Goal: Task Accomplishment & Management: Manage account settings

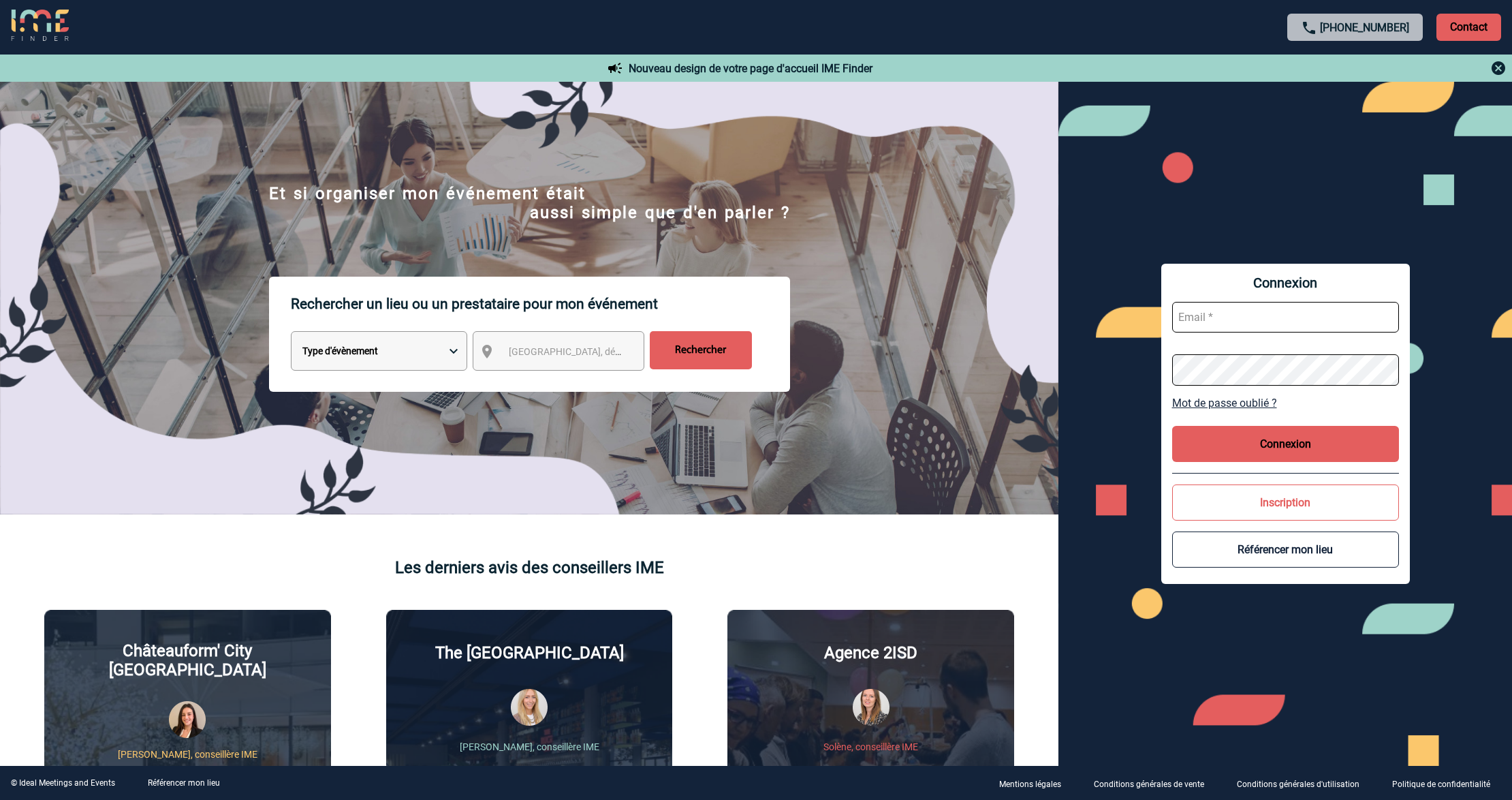
type input "[EMAIL_ADDRESS][DOMAIN_NAME]"
click at [1260, 316] on input "lgebski@ime-groupe.com" at bounding box center [1285, 317] width 227 height 31
click at [1276, 447] on button "Connexion" at bounding box center [1285, 444] width 227 height 36
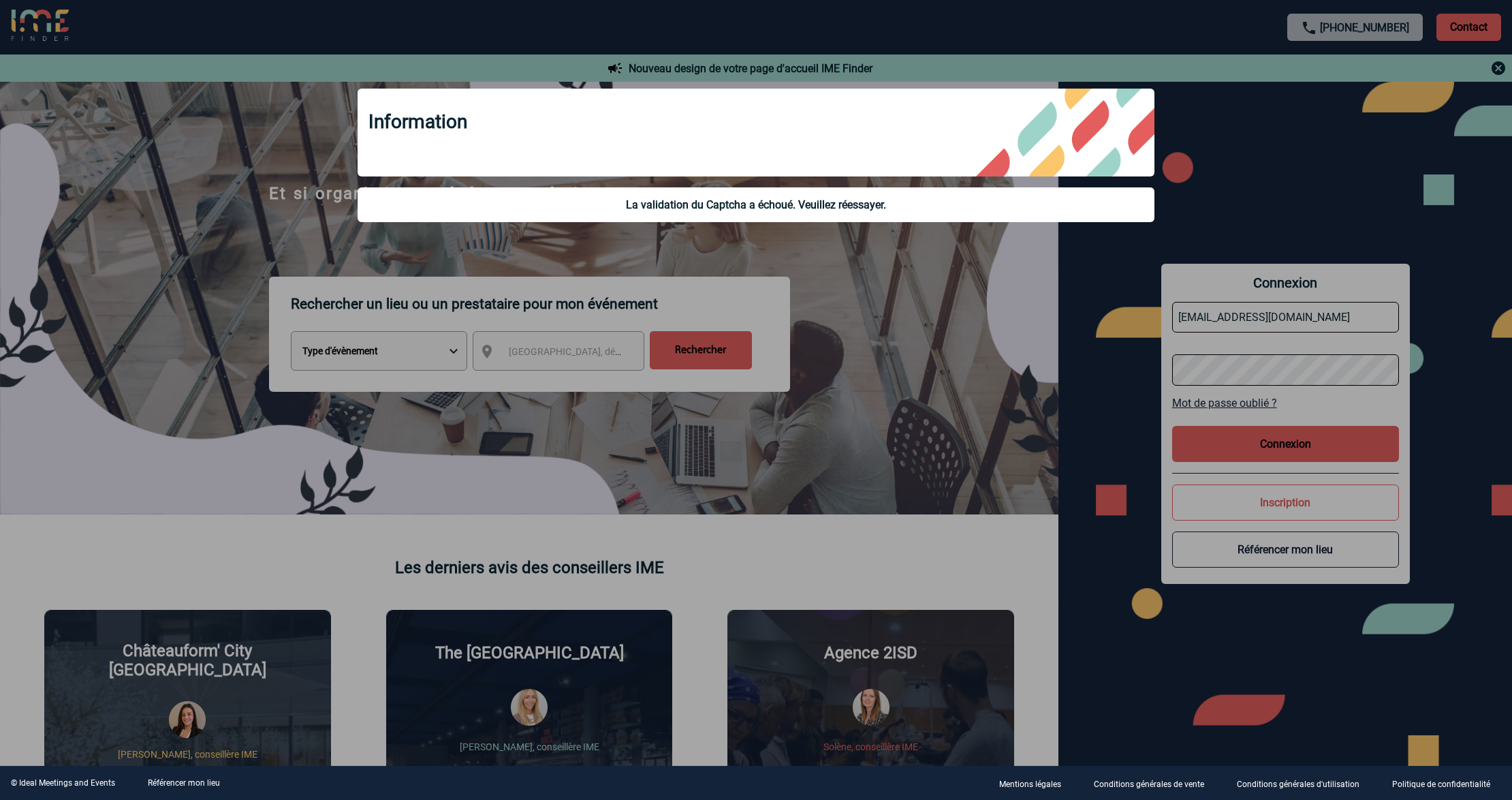
click at [1235, 317] on div at bounding box center [756, 400] width 1512 height 800
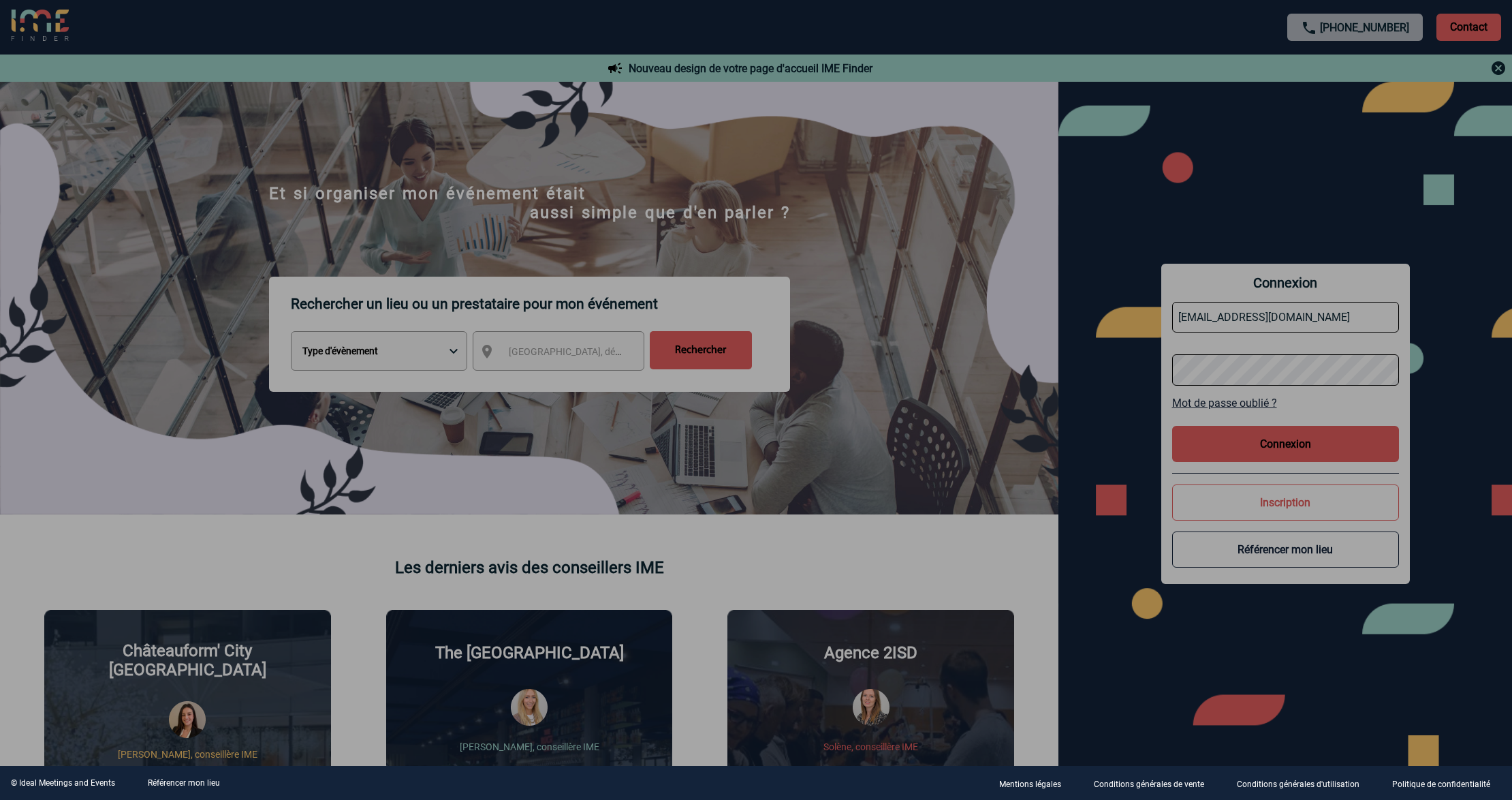
click at [1275, 318] on div at bounding box center [756, 400] width 1512 height 800
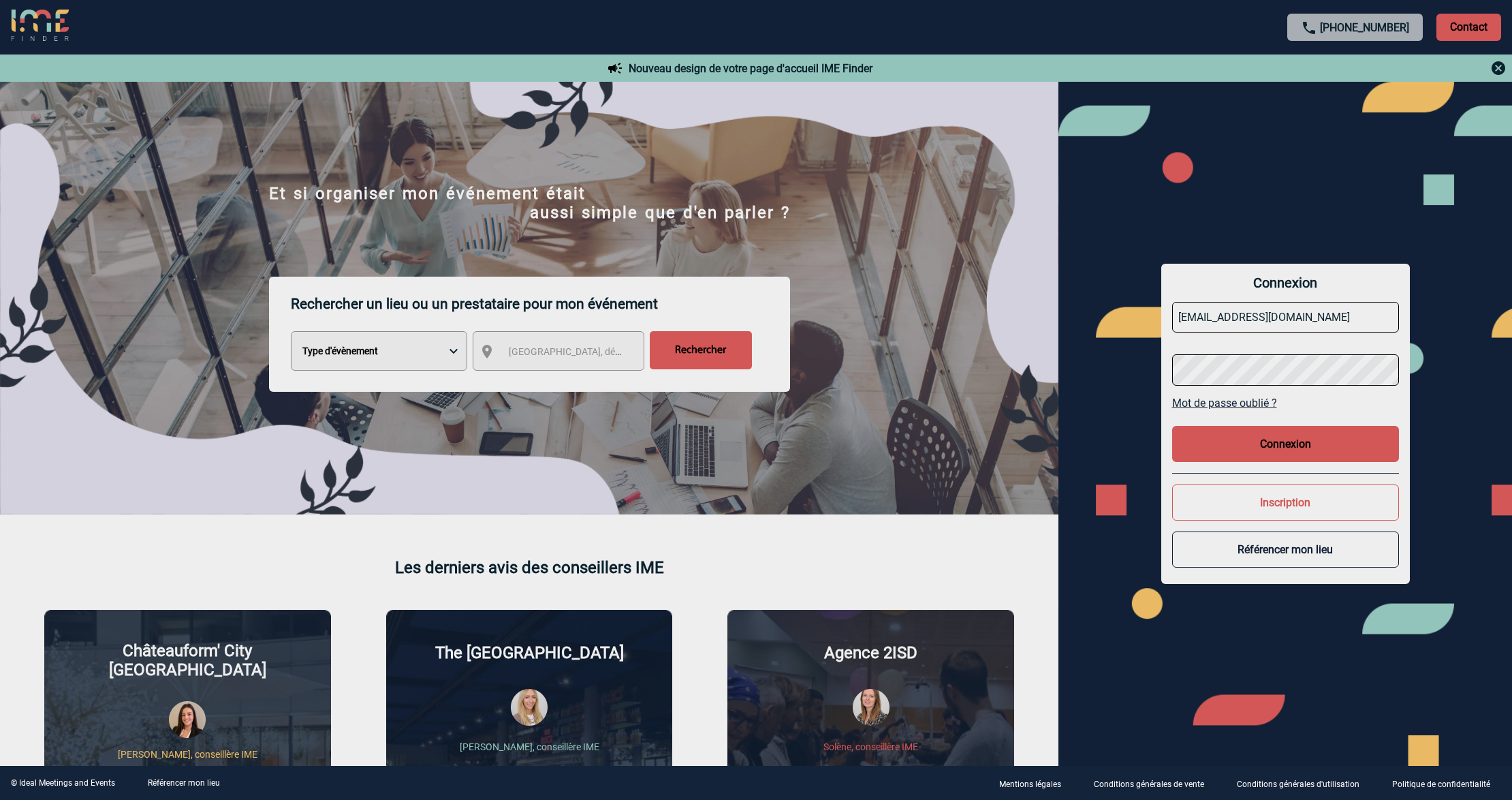
click at [1281, 309] on input "lgebski@ime-groupe.com" at bounding box center [1285, 317] width 227 height 31
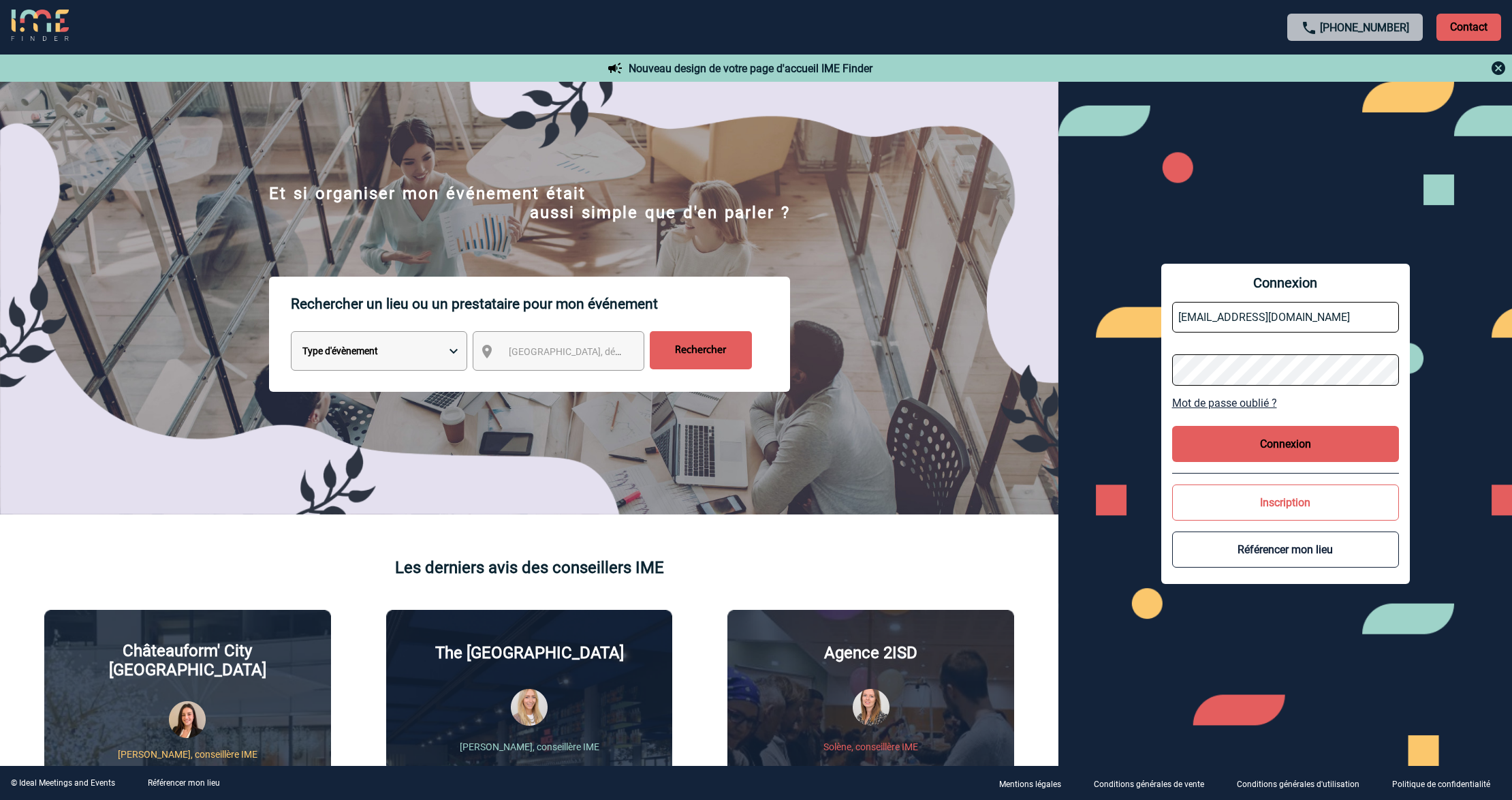
click at [1256, 446] on button "Connexion" at bounding box center [1285, 444] width 227 height 36
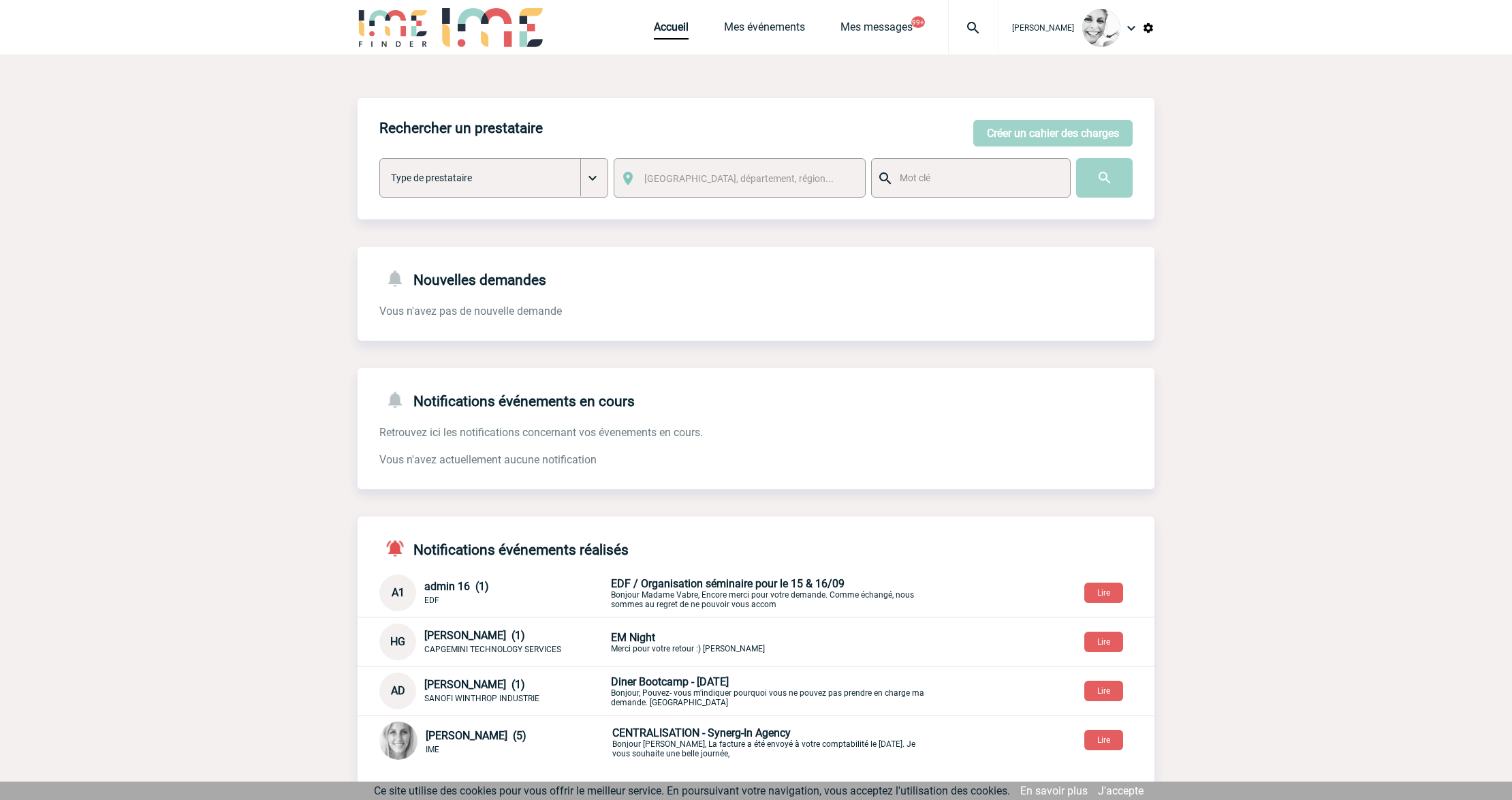
click at [987, 27] on img at bounding box center [973, 27] width 49 height 16
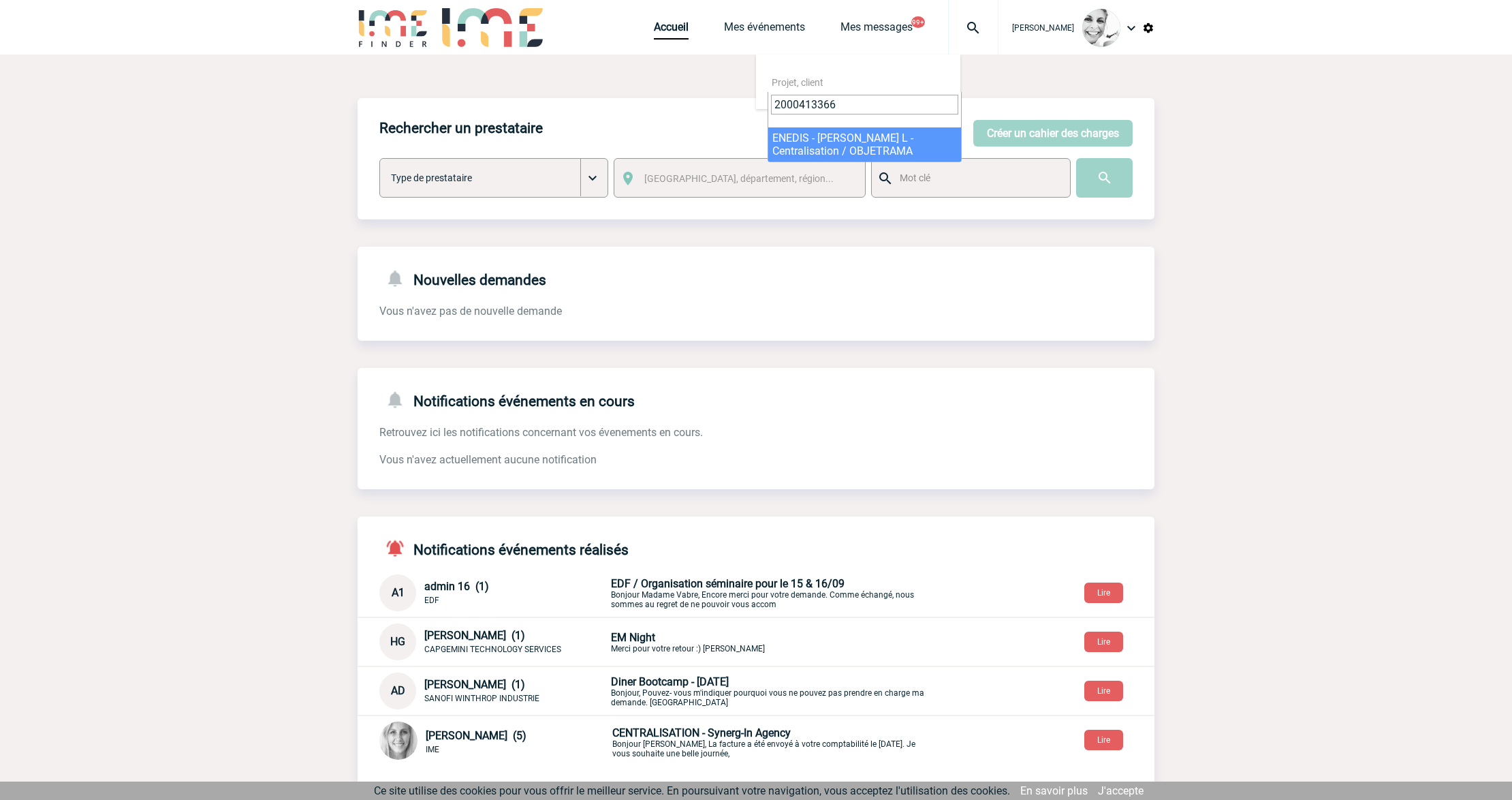
type input "2000413366"
select select "12867"
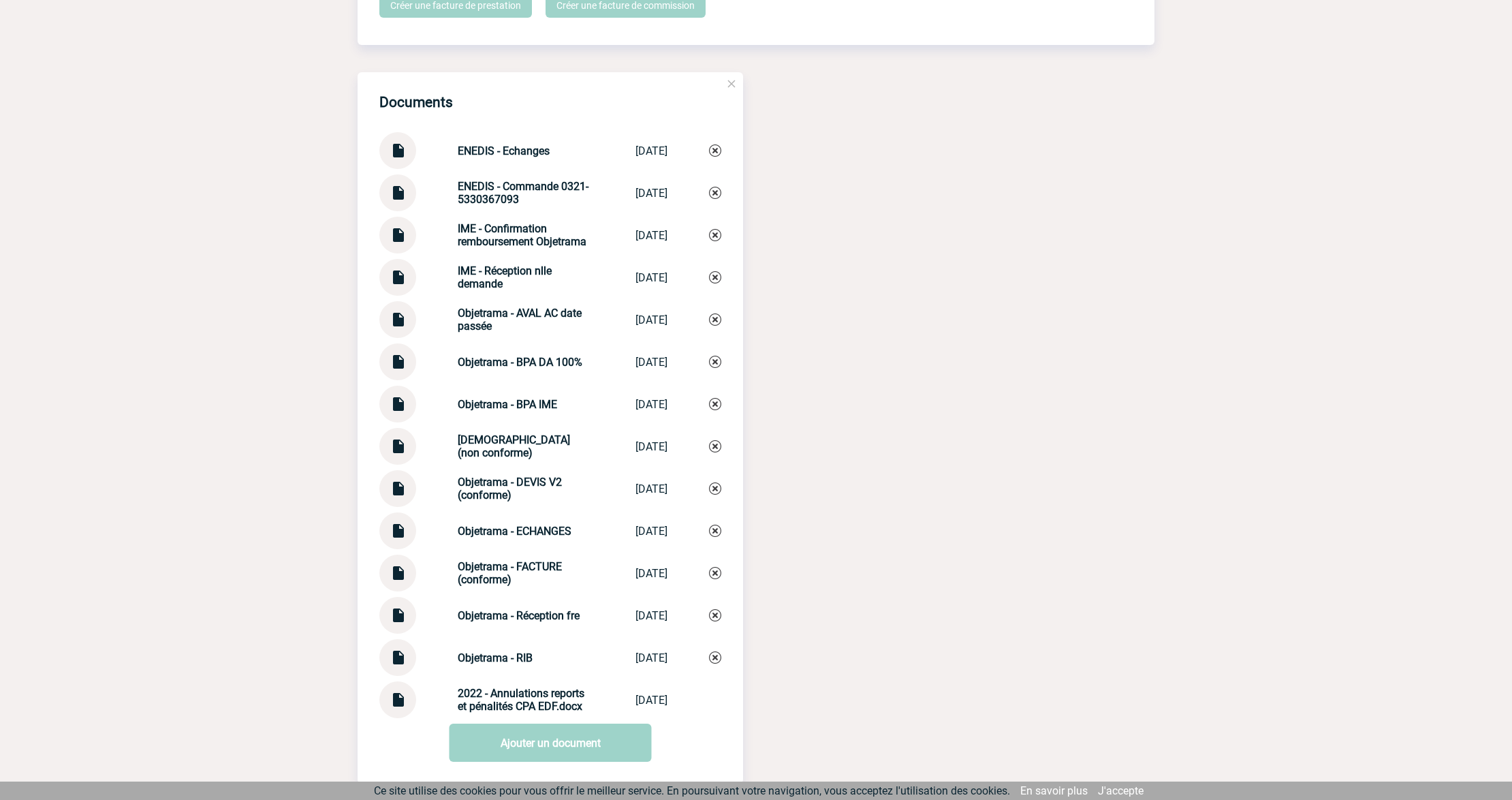
scroll to position [1363, 0]
click at [402, 535] on img at bounding box center [398, 527] width 18 height 26
click at [398, 620] on img at bounding box center [398, 612] width 18 height 26
click at [404, 574] on img at bounding box center [398, 569] width 18 height 26
drag, startPoint x: 507, startPoint y: 529, endPoint x: 580, endPoint y: 529, distance: 73.0
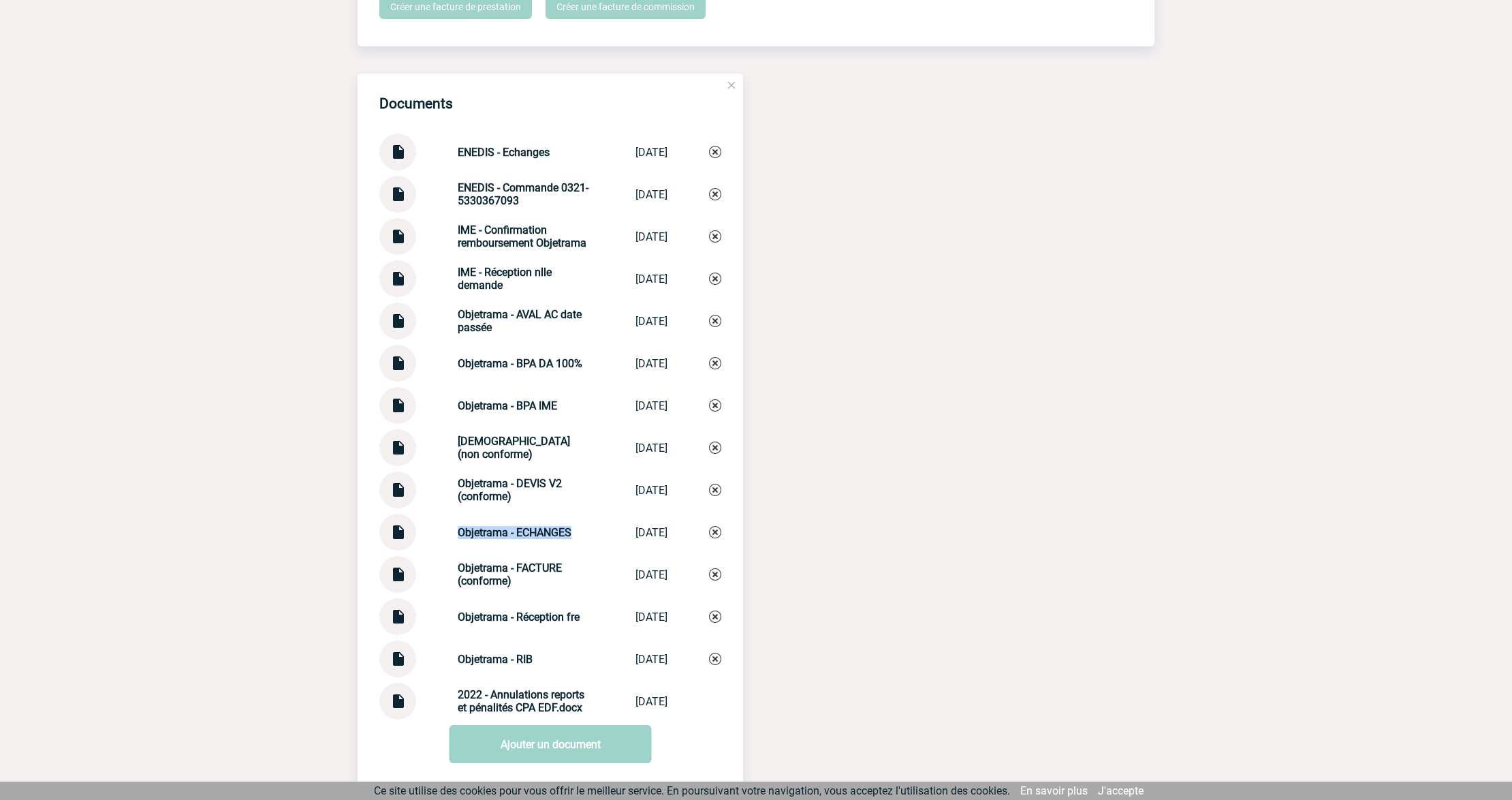
click at [580, 529] on div "Objetrama - ECHANGES Objetrama - ECH... 14/05/2024" at bounding box center [550, 531] width 342 height 37
copy strong "Objetrama - ECHANGES"
click at [572, 739] on link "Ajouter un document" at bounding box center [550, 743] width 203 height 38
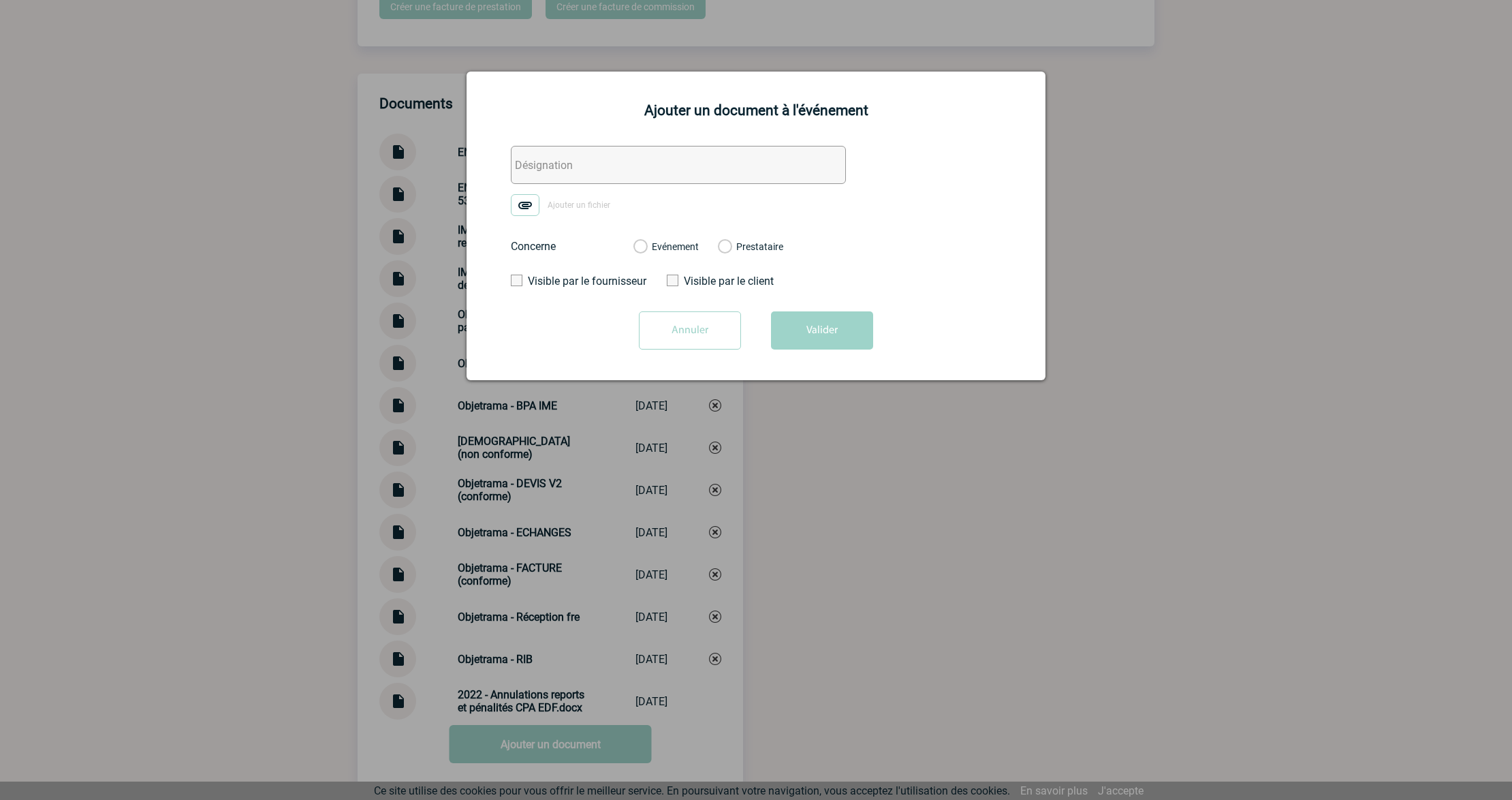
click at [557, 170] on input "text" at bounding box center [678, 165] width 335 height 38
paste input "Objetrama - ECHANGES"
type input "0. Objetrama - Echanges relance paiement"
click at [534, 210] on img at bounding box center [525, 204] width 28 height 22
click at [0, 0] on input "Ajouter un fichier" at bounding box center [0, 0] width 0 height 0
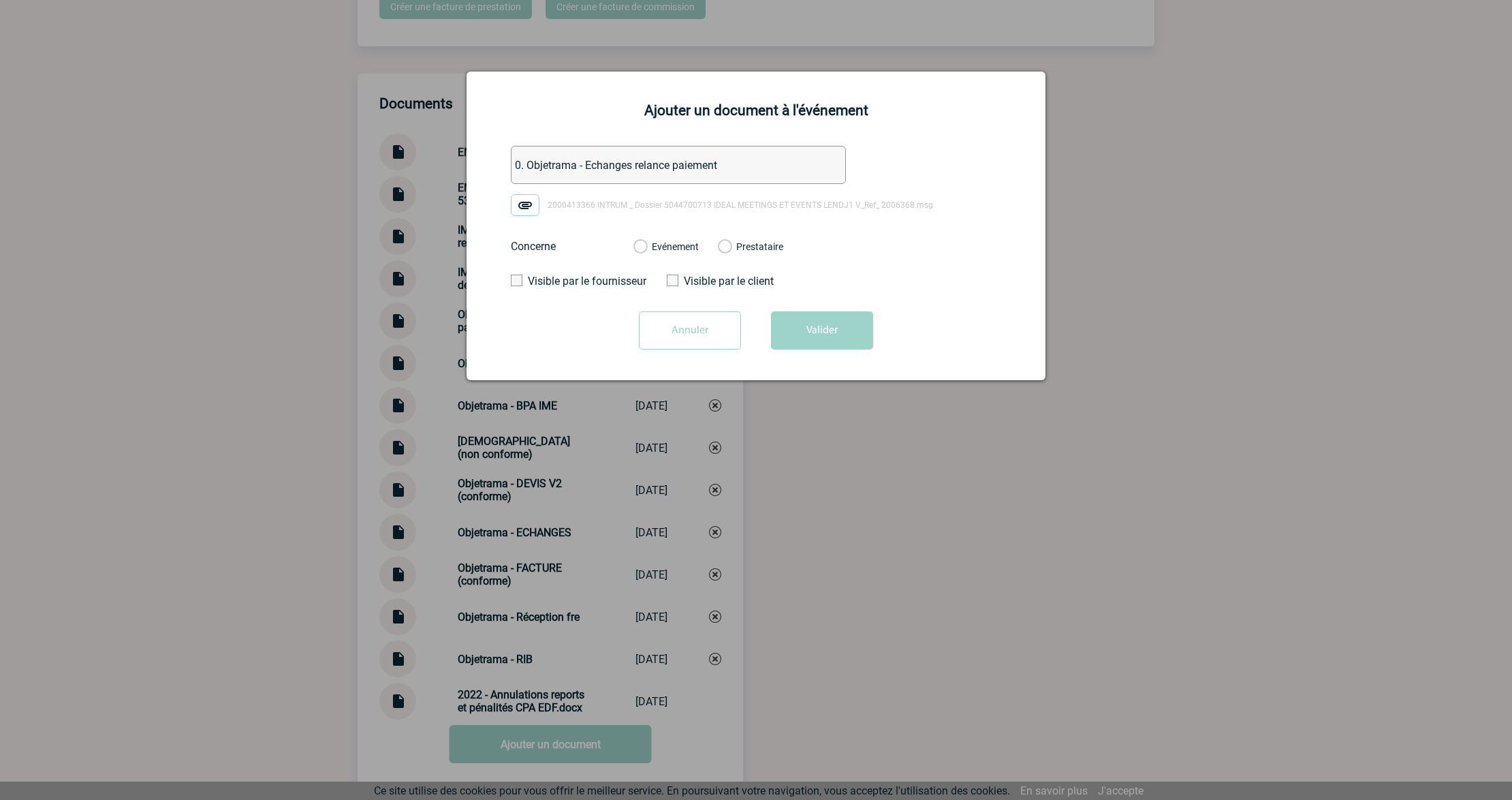
click at [646, 245] on label "Evénement" at bounding box center [640, 247] width 13 height 12
click at [0, 0] on input "Evénement" at bounding box center [0, 0] width 0 height 0
click at [795, 322] on button "Valider" at bounding box center [821, 330] width 102 height 38
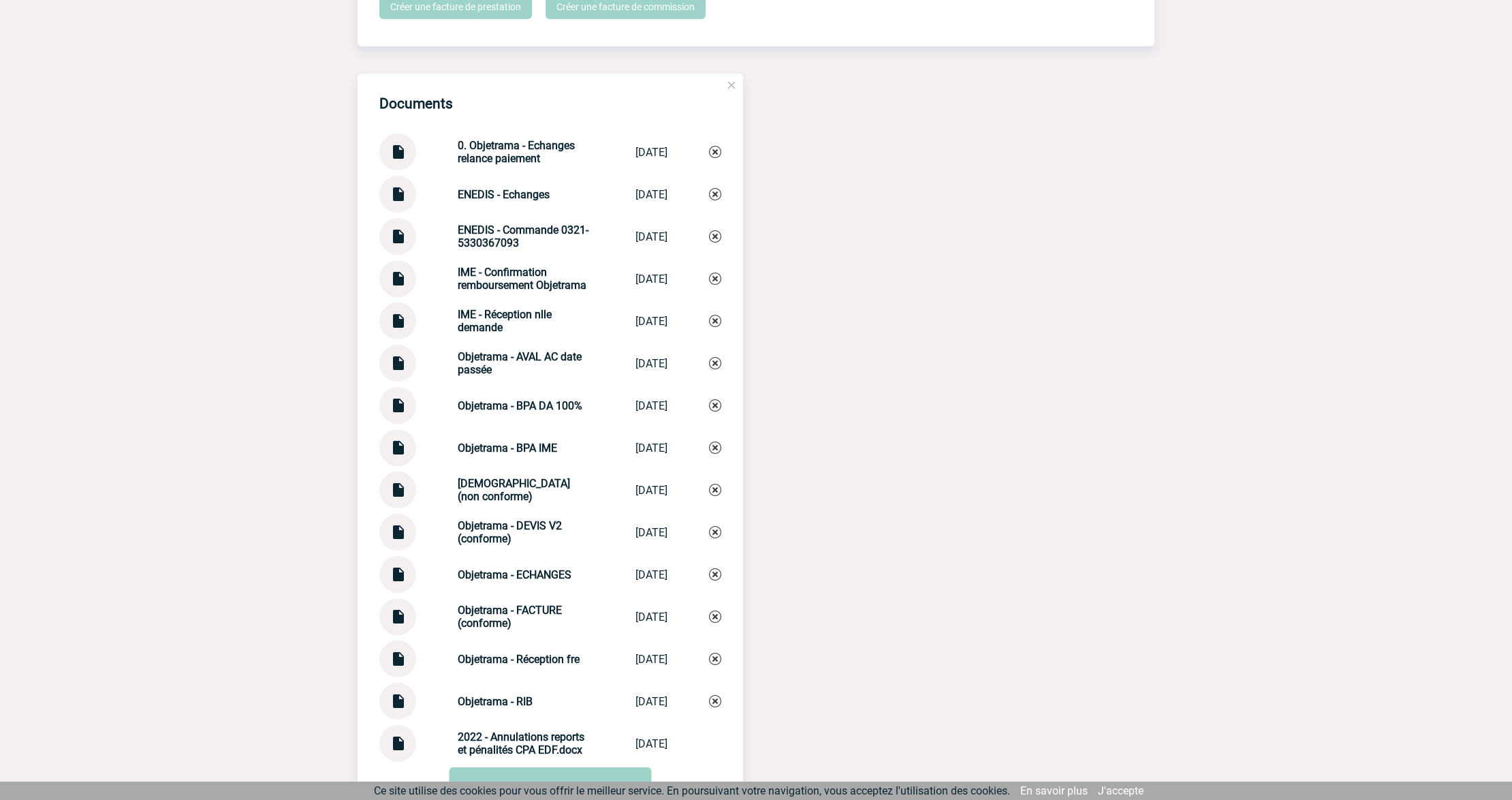
drag, startPoint x: 527, startPoint y: 199, endPoint x: 447, endPoint y: 194, distance: 80.2
click at [447, 194] on div "ENEDIS - Echanges ENEDIS - Echanges 02/09/2024" at bounding box center [550, 194] width 342 height 37
copy strong "ENEDIS - Echanges"
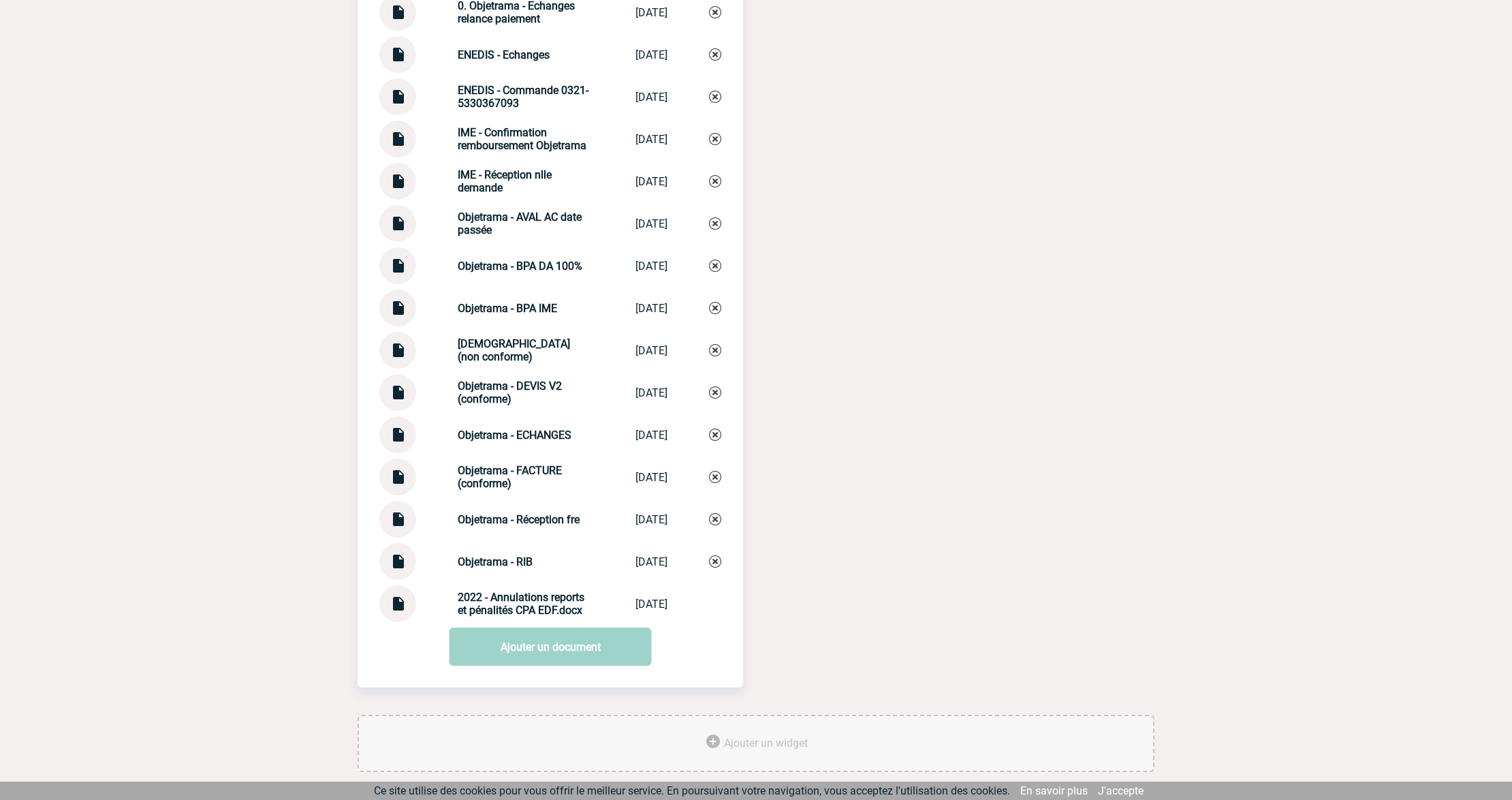
scroll to position [1597, 0]
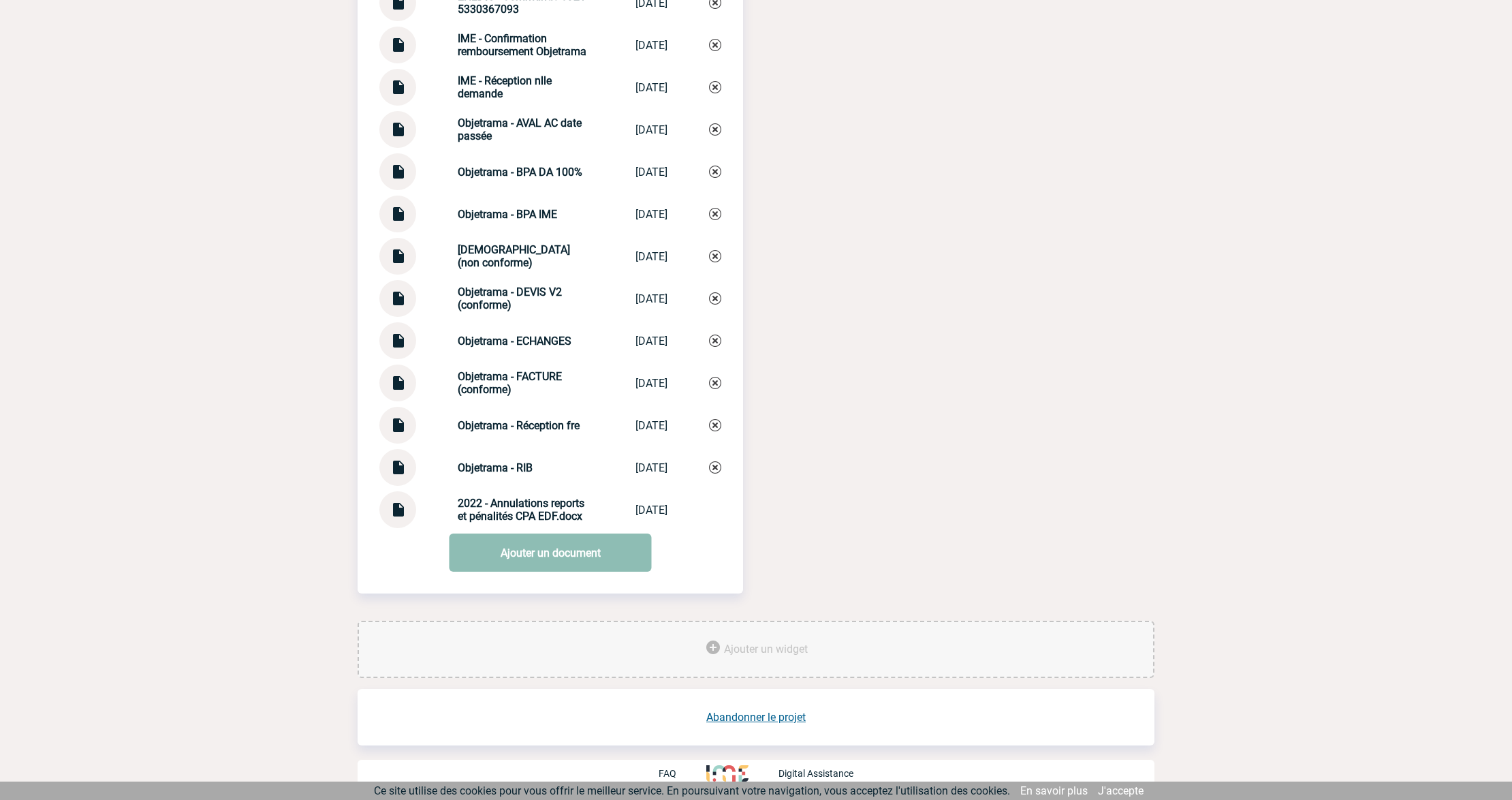
click at [524, 548] on link "Ajouter un document" at bounding box center [550, 552] width 203 height 38
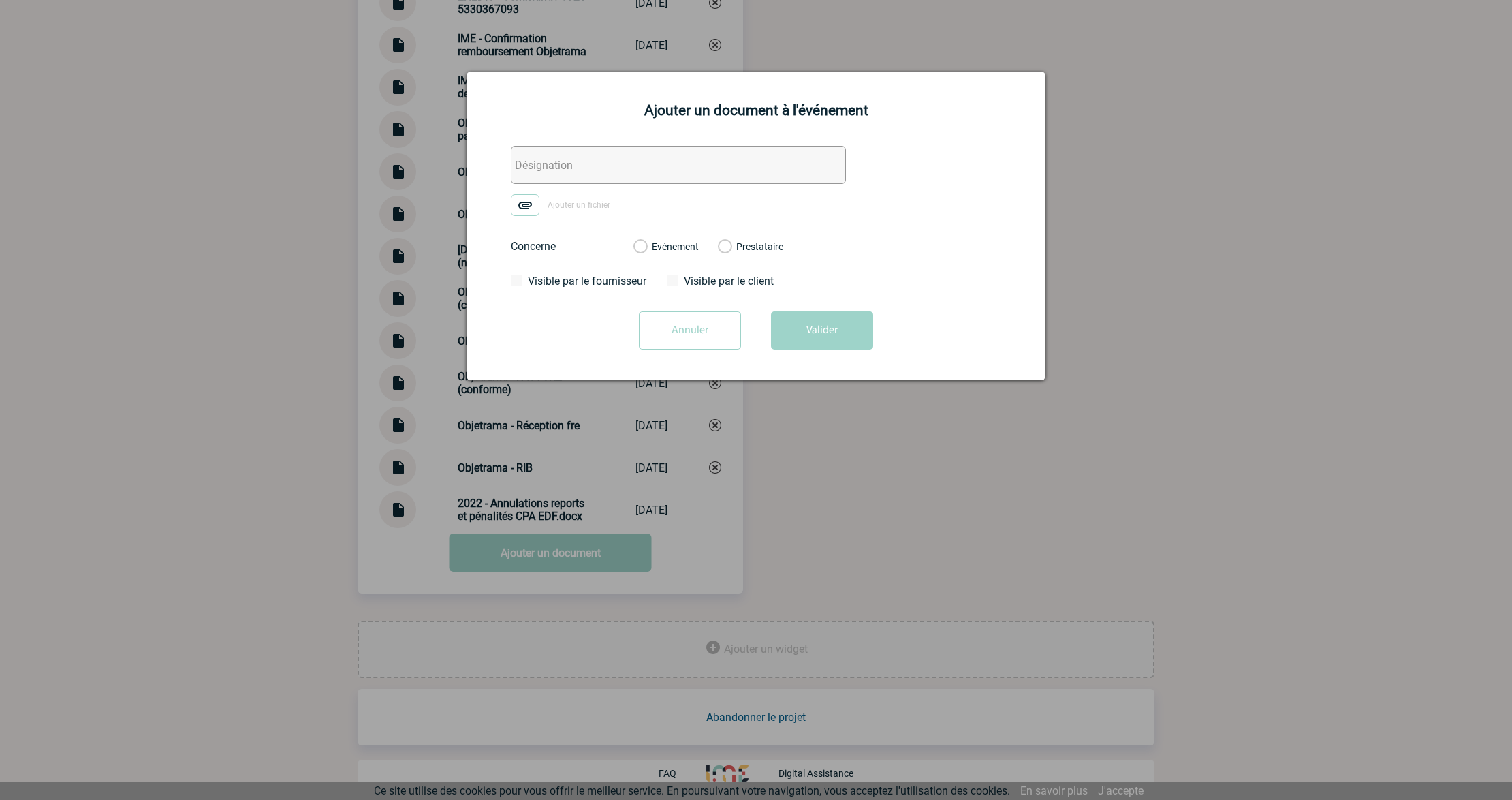
drag, startPoint x: 561, startPoint y: 156, endPoint x: 575, endPoint y: 165, distance: 16.6
click at [561, 156] on input "text" at bounding box center [678, 165] width 335 height 38
paste input "ENEDIS - Echanges"
type input "ENEDIS - Echanges paiement complémentaire"
click at [526, 203] on img at bounding box center [525, 204] width 28 height 22
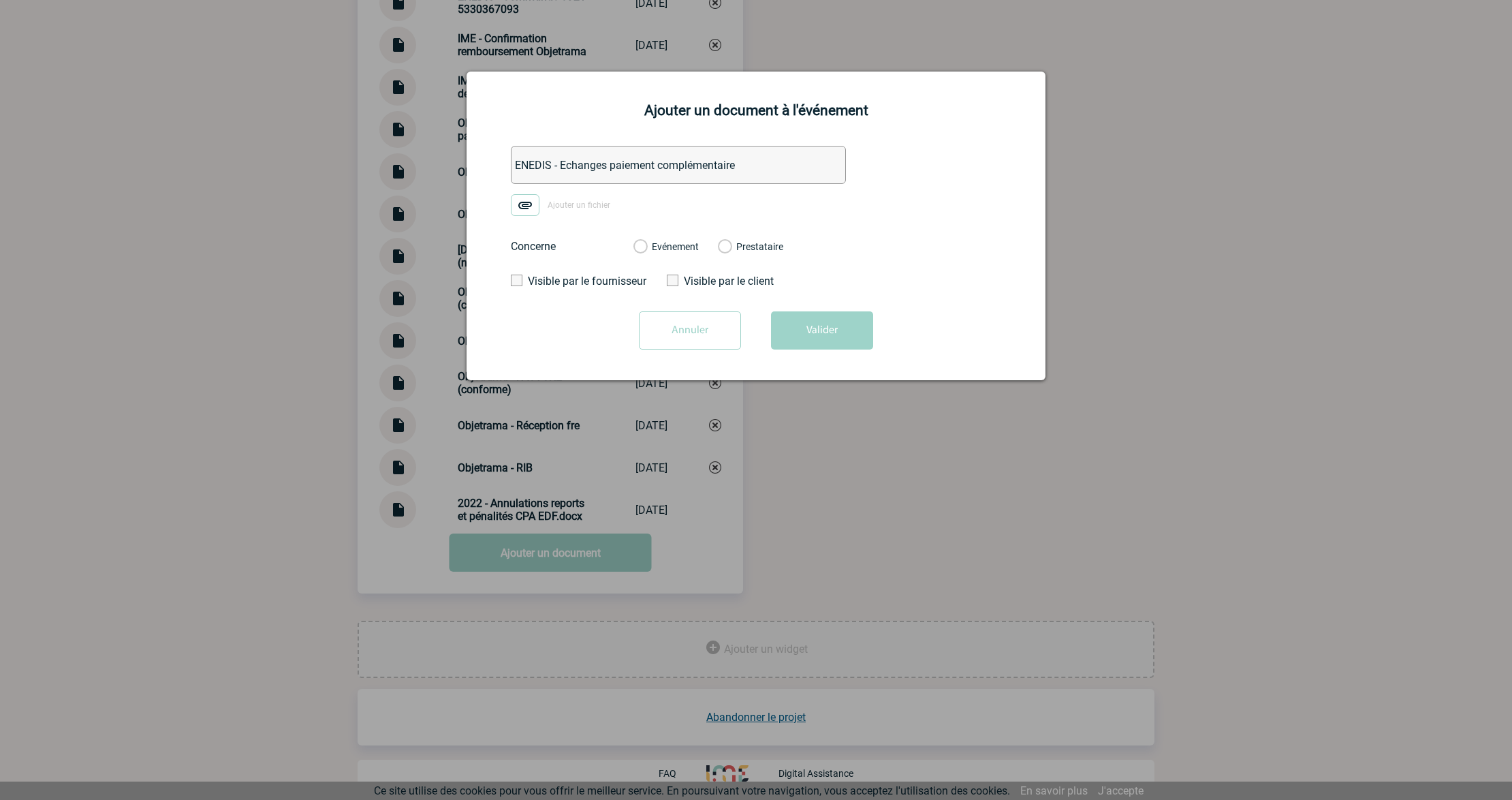
click at [0, 0] on input "Ajouter un fichier" at bounding box center [0, 0] width 0 height 0
click at [642, 250] on label "Evénement" at bounding box center [640, 247] width 13 height 12
click at [0, 0] on input "Evénement" at bounding box center [0, 0] width 0 height 0
click at [810, 331] on button "Valider" at bounding box center [821, 330] width 102 height 38
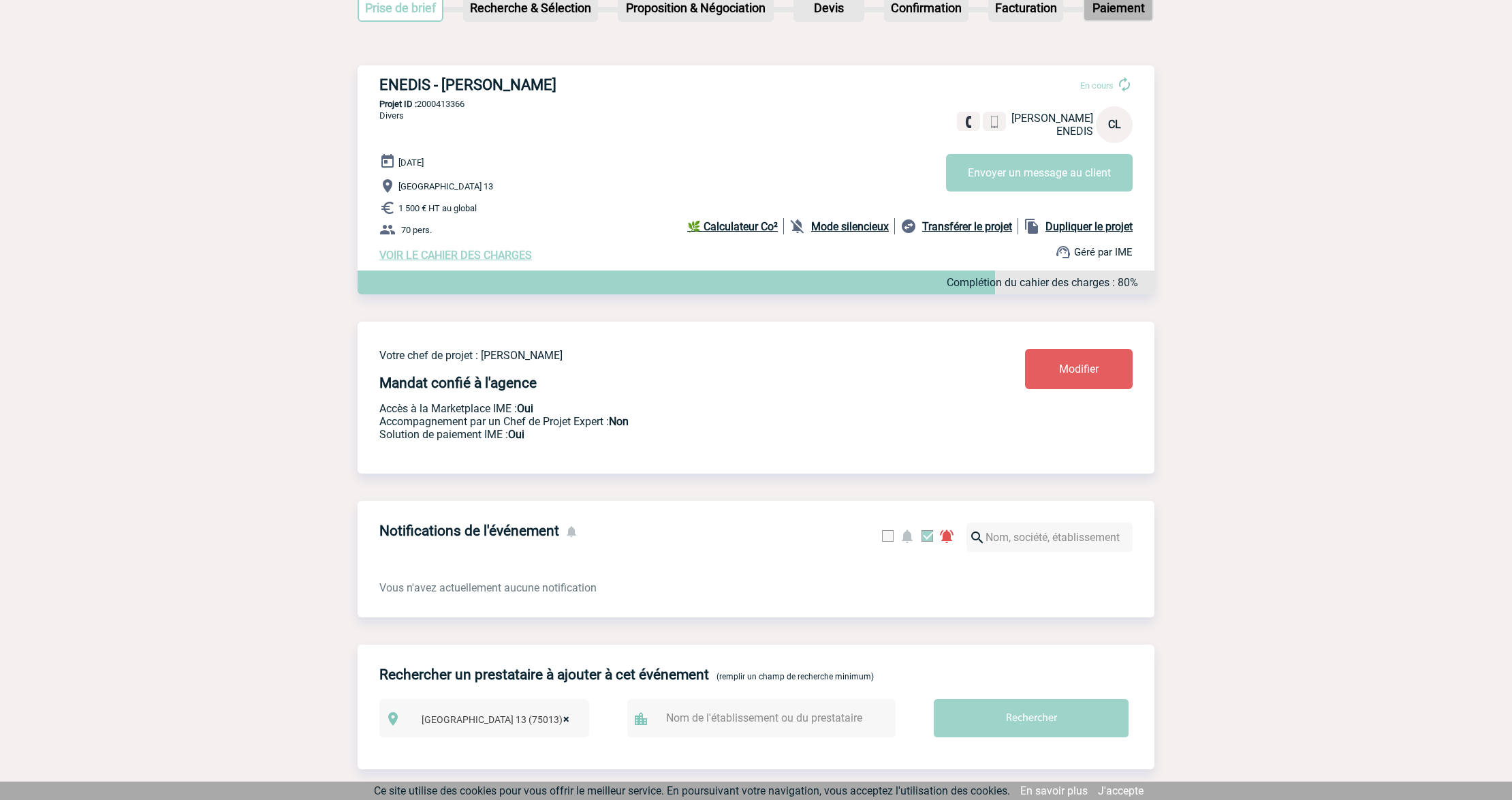
scroll to position [0, 0]
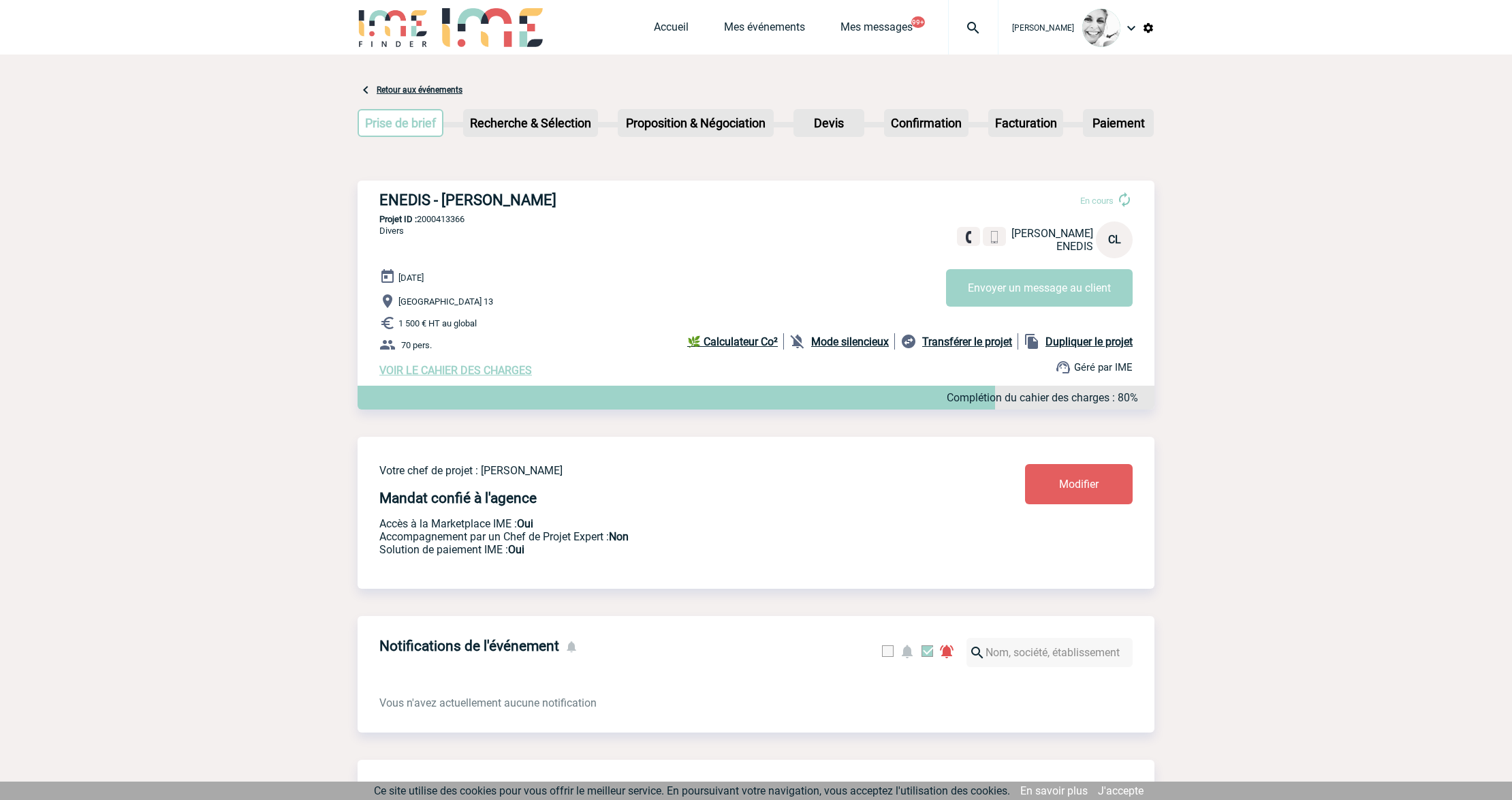
click at [998, 30] on img at bounding box center [973, 27] width 49 height 16
type input "2000416484"
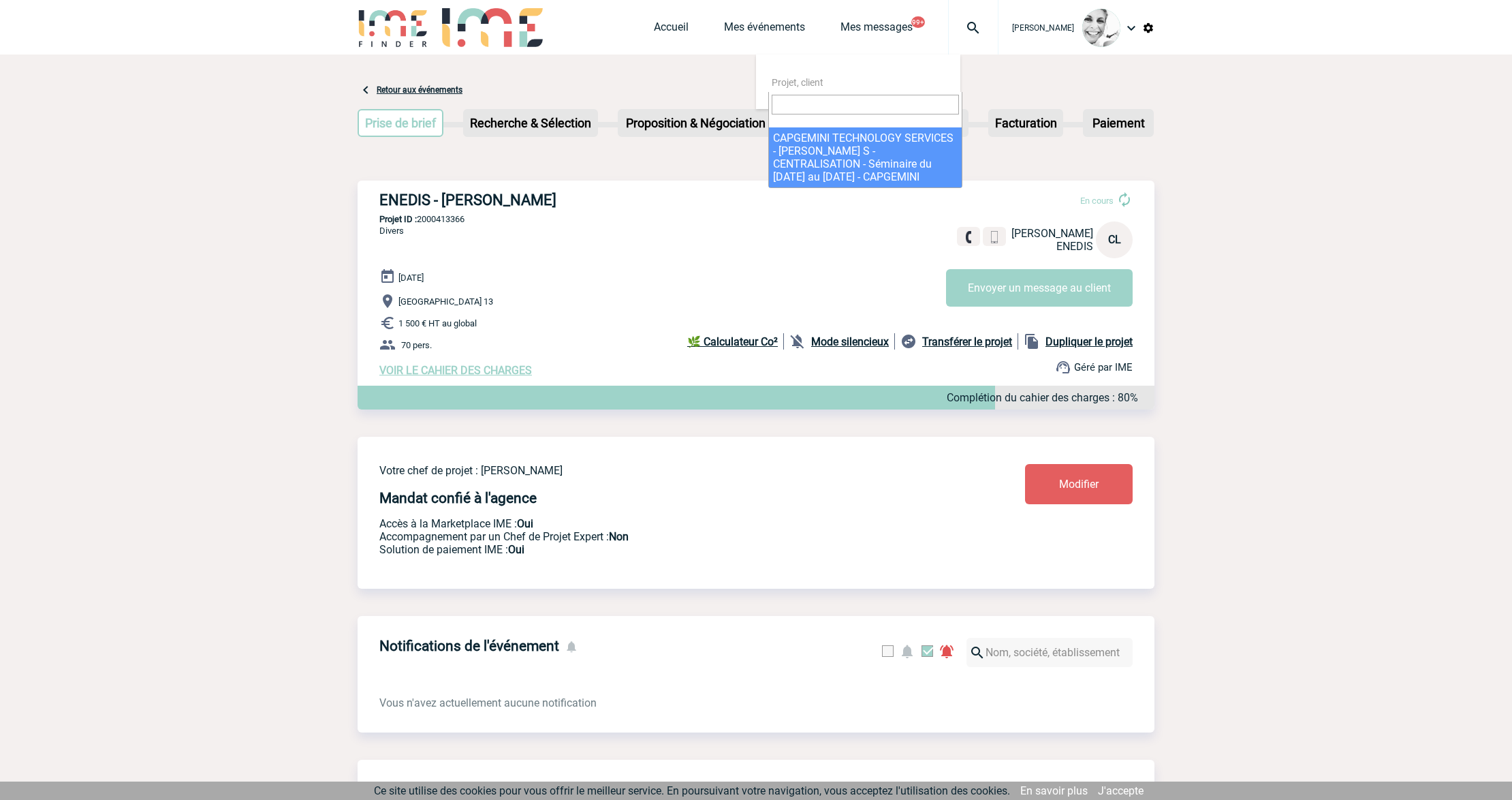
select select "15985"
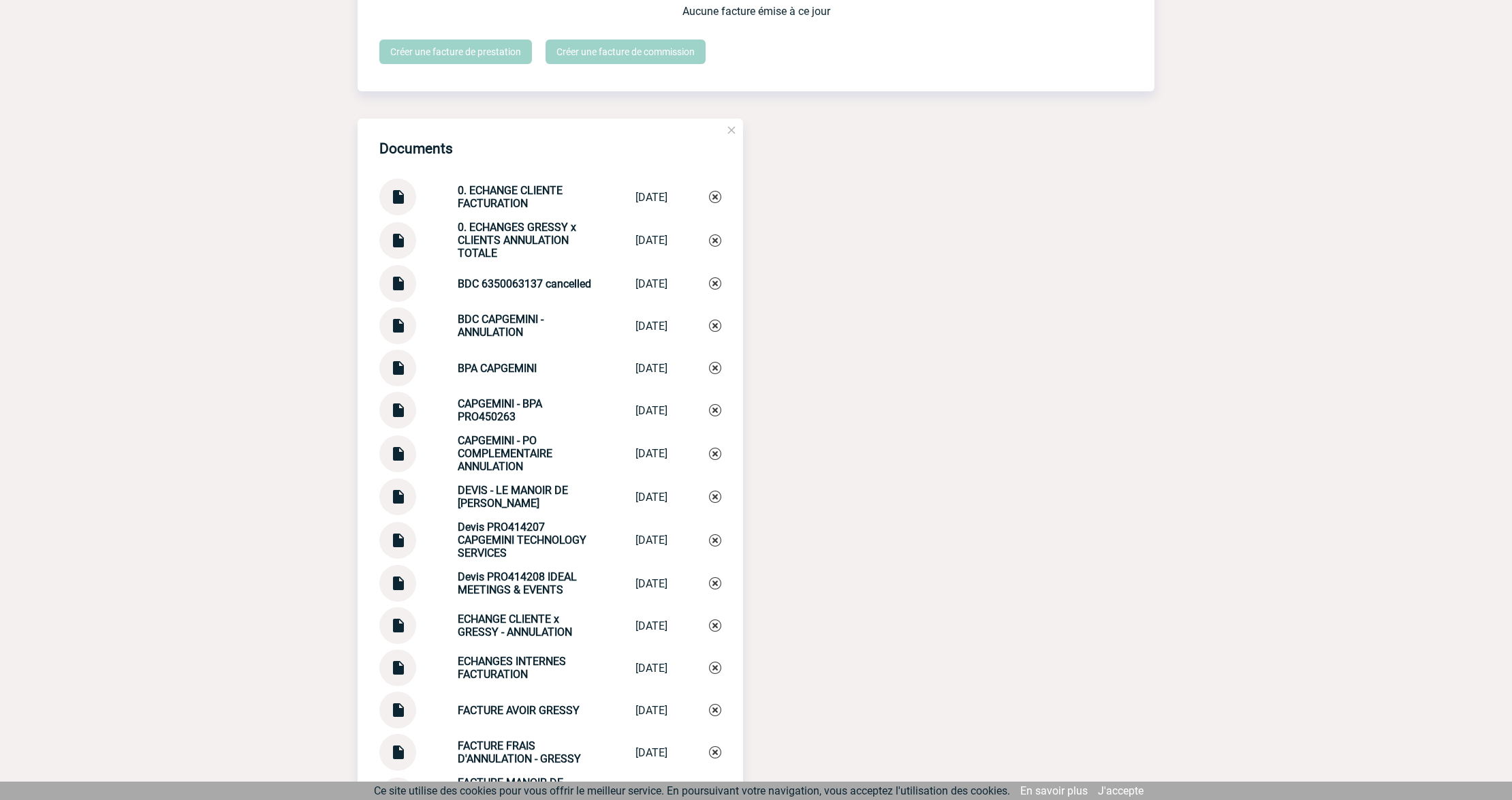
scroll to position [1339, 0]
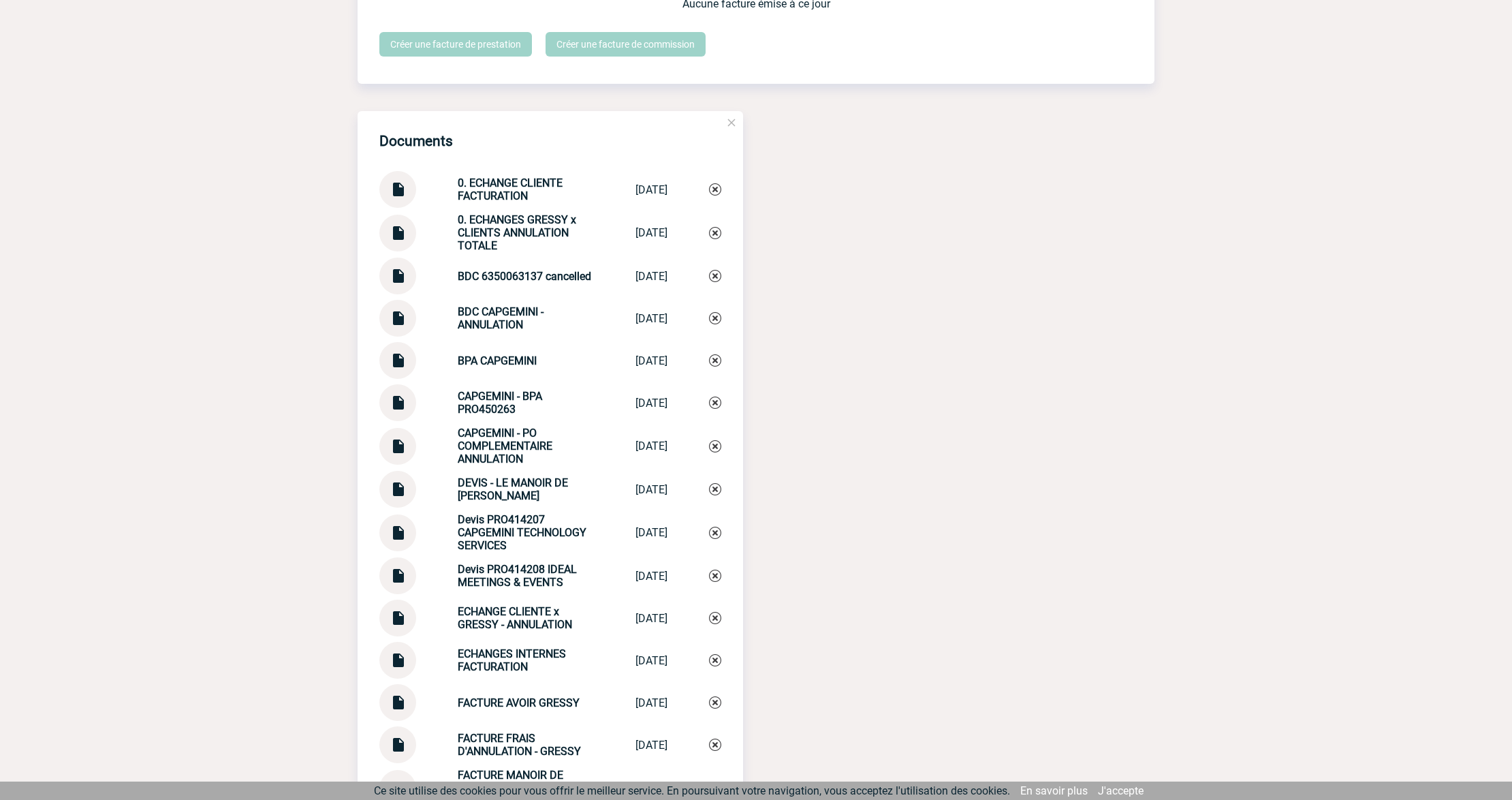
click at [396, 188] on img at bounding box center [398, 184] width 18 height 26
drag, startPoint x: 444, startPoint y: 186, endPoint x: 535, endPoint y: 194, distance: 91.4
click at [535, 194] on div "0. ECHANGE CLIENTE FACTURATION 0. ECHANGE CLI... 18/08/2025" at bounding box center [550, 188] width 342 height 37
copy strong "0. ECHANGE CLIENTE FACTURATION"
click at [718, 195] on img at bounding box center [715, 188] width 12 height 12
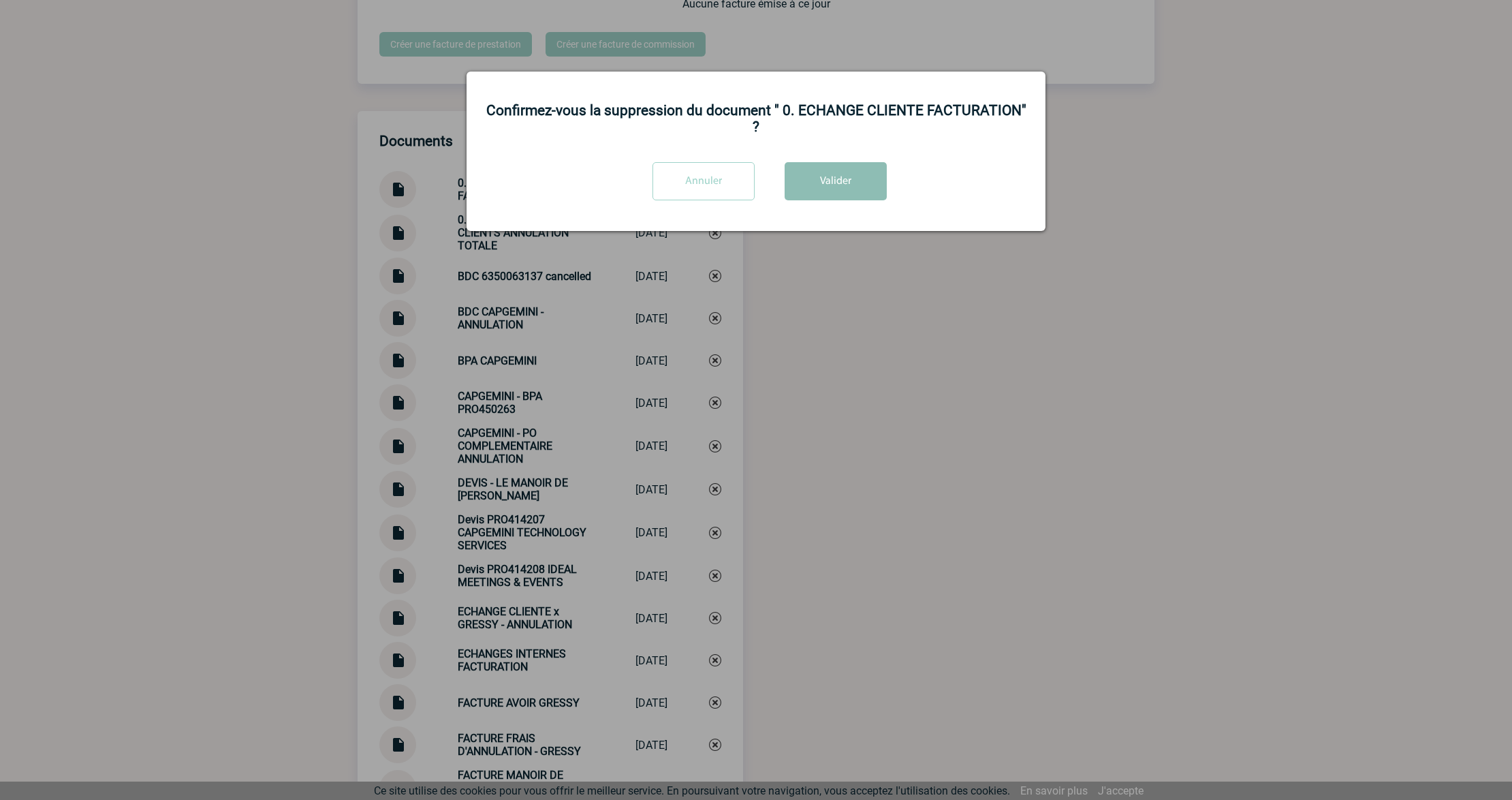
click at [826, 195] on button "Valider" at bounding box center [836, 181] width 102 height 38
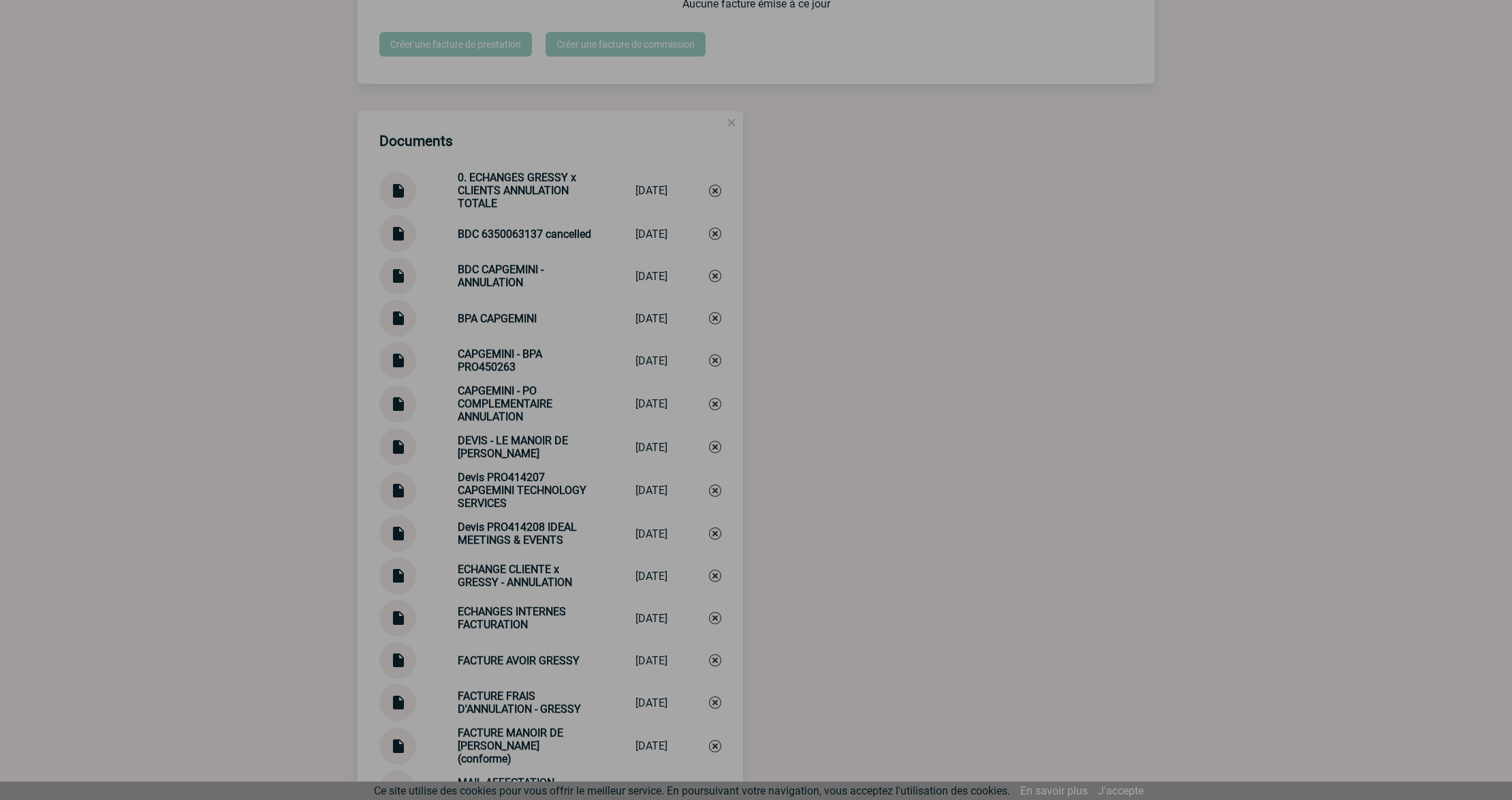
click at [876, 334] on div at bounding box center [756, 400] width 1512 height 800
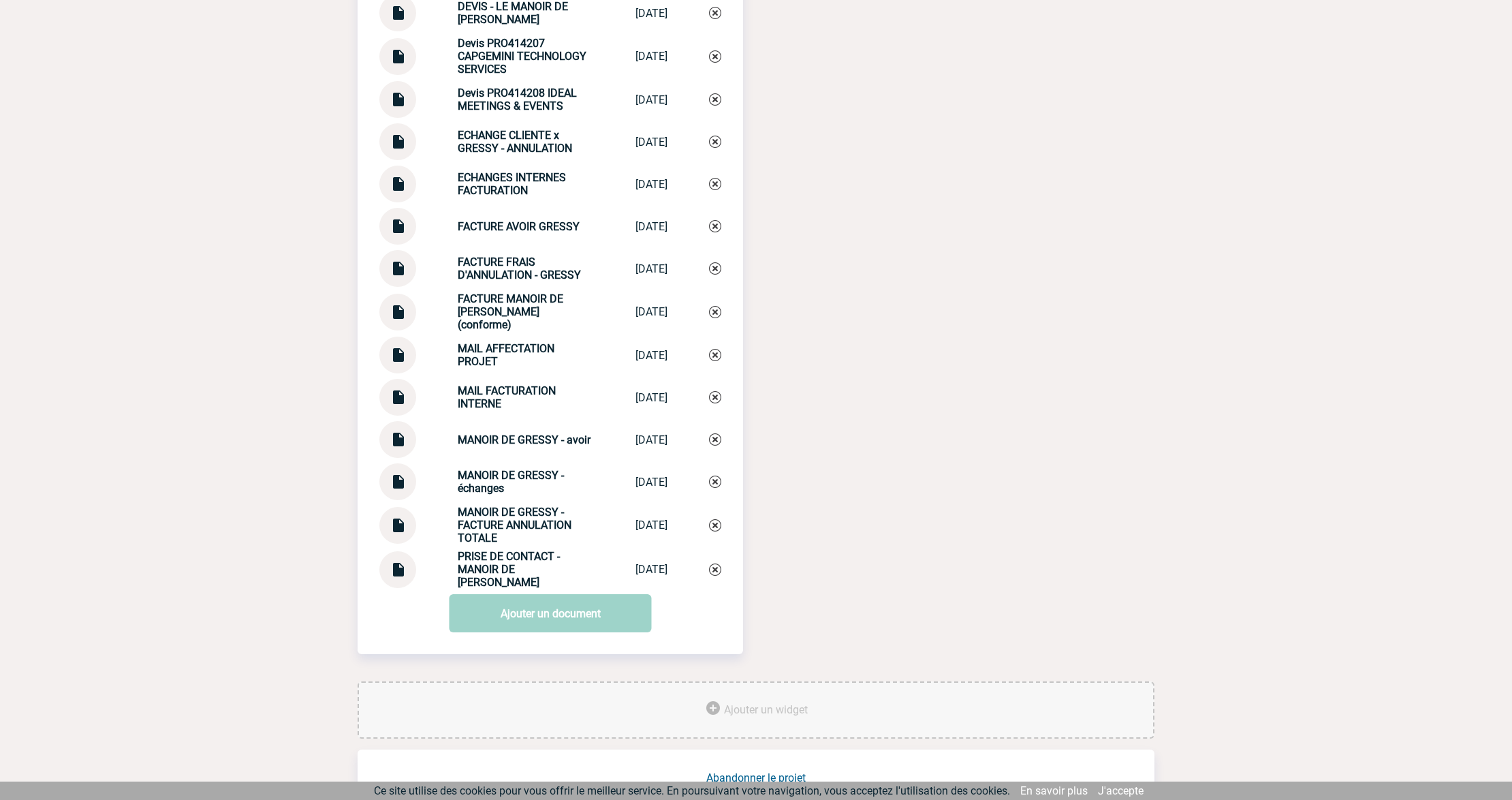
scroll to position [1829, 0]
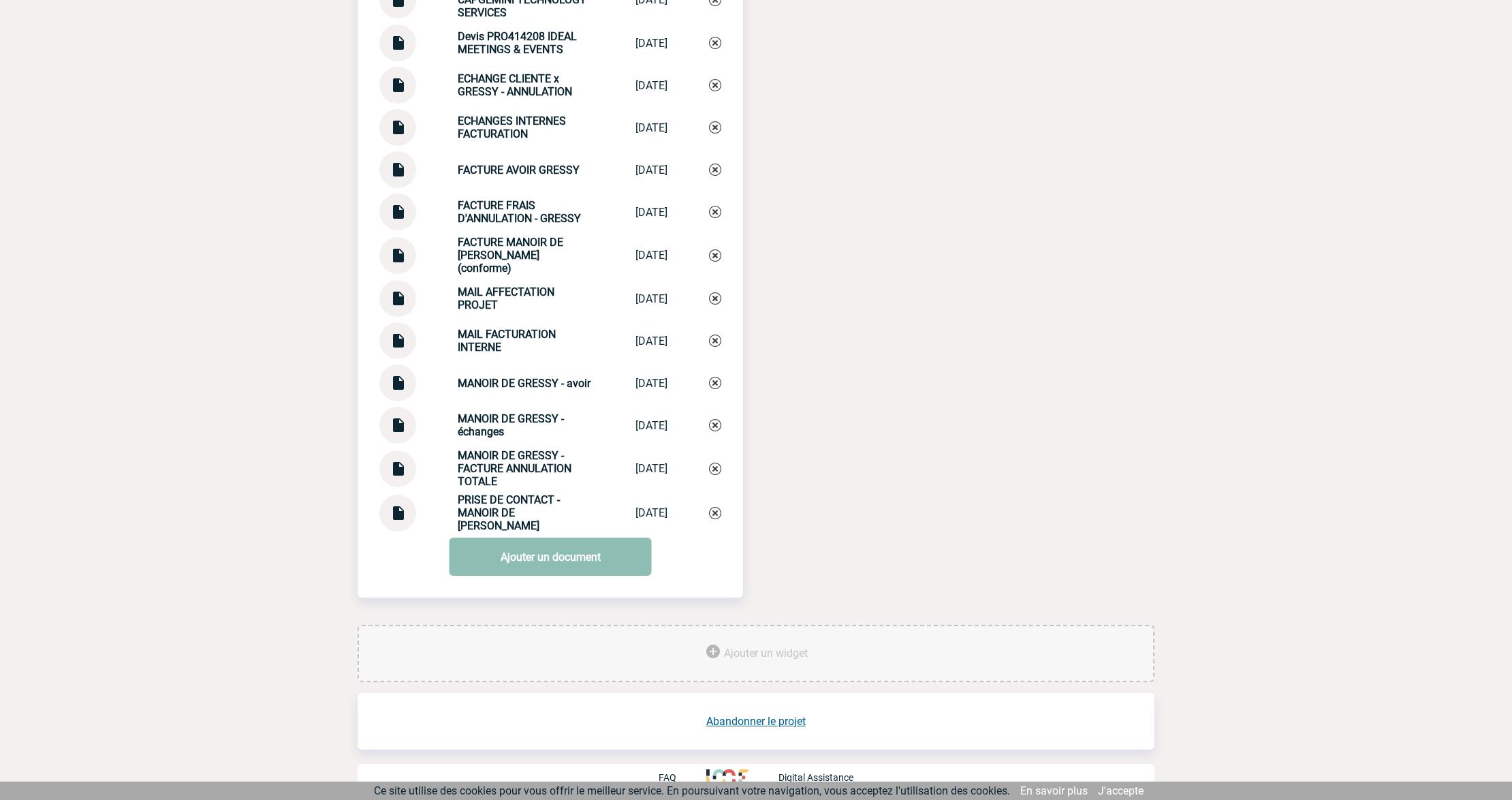
click at [560, 556] on link "Ajouter un document" at bounding box center [550, 556] width 203 height 38
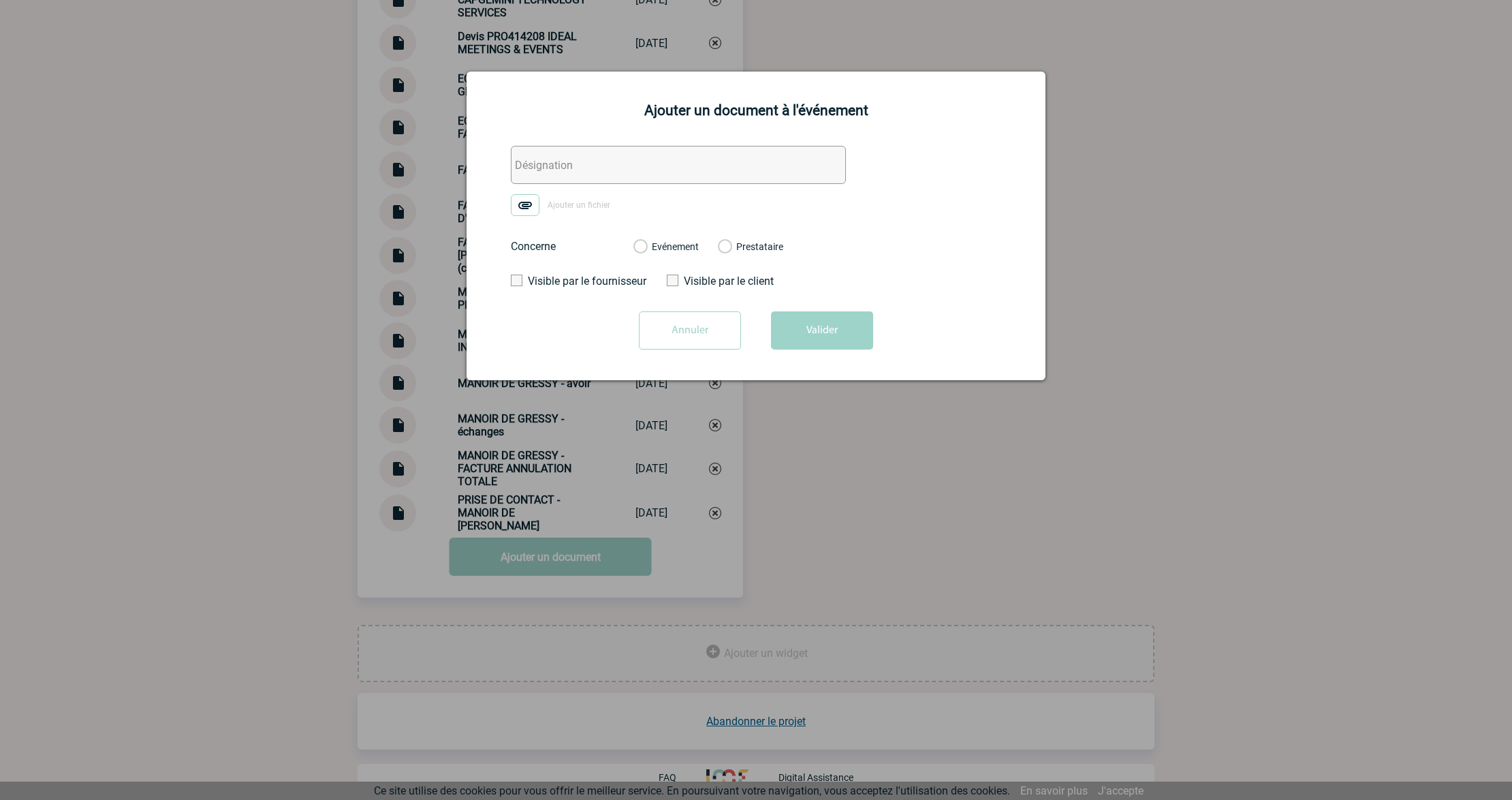
drag, startPoint x: 616, startPoint y: 181, endPoint x: 594, endPoint y: 181, distance: 22.0
click at [616, 181] on input "text" at bounding box center [678, 165] width 335 height 38
paste input "0. ECHANGE CLIENTE FACTURATION"
type input "0. ECHANGE CLIENTE FACTURATION"
click at [523, 210] on img at bounding box center [525, 204] width 28 height 22
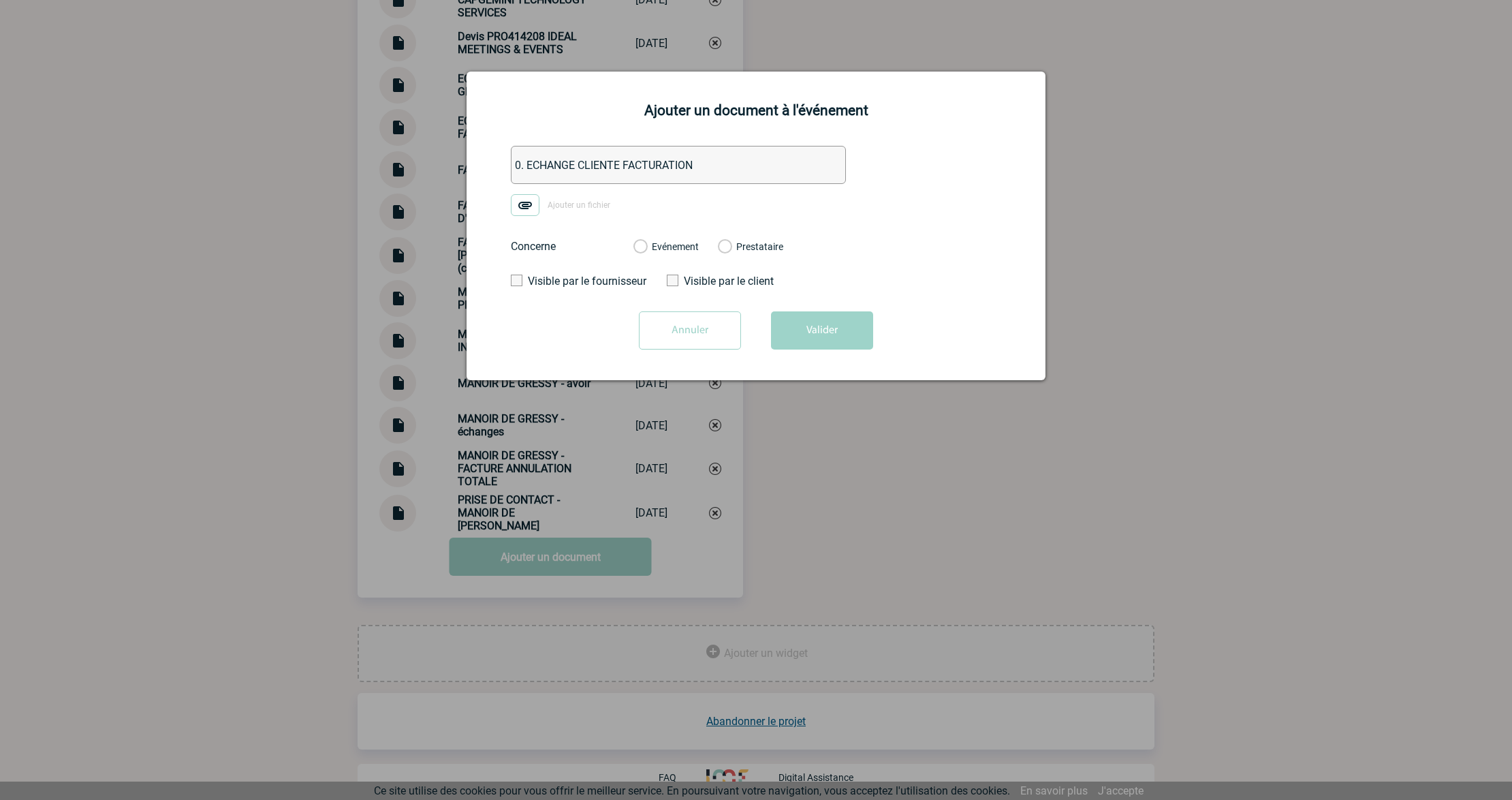
click at [0, 0] on input "Ajouter un fichier" at bounding box center [0, 0] width 0 height 0
drag, startPoint x: 660, startPoint y: 248, endPoint x: 804, endPoint y: 301, distance: 153.4
click at [646, 248] on label "Evénement" at bounding box center [640, 247] width 13 height 12
click at [0, 0] on input "Evénement" at bounding box center [0, 0] width 0 height 0
click at [812, 311] on form "0. ECHANGE CLIENTE FACTURATION Capgemini _ séminaire du 13 au 14 février 2025 -…" at bounding box center [756, 253] width 545 height 214
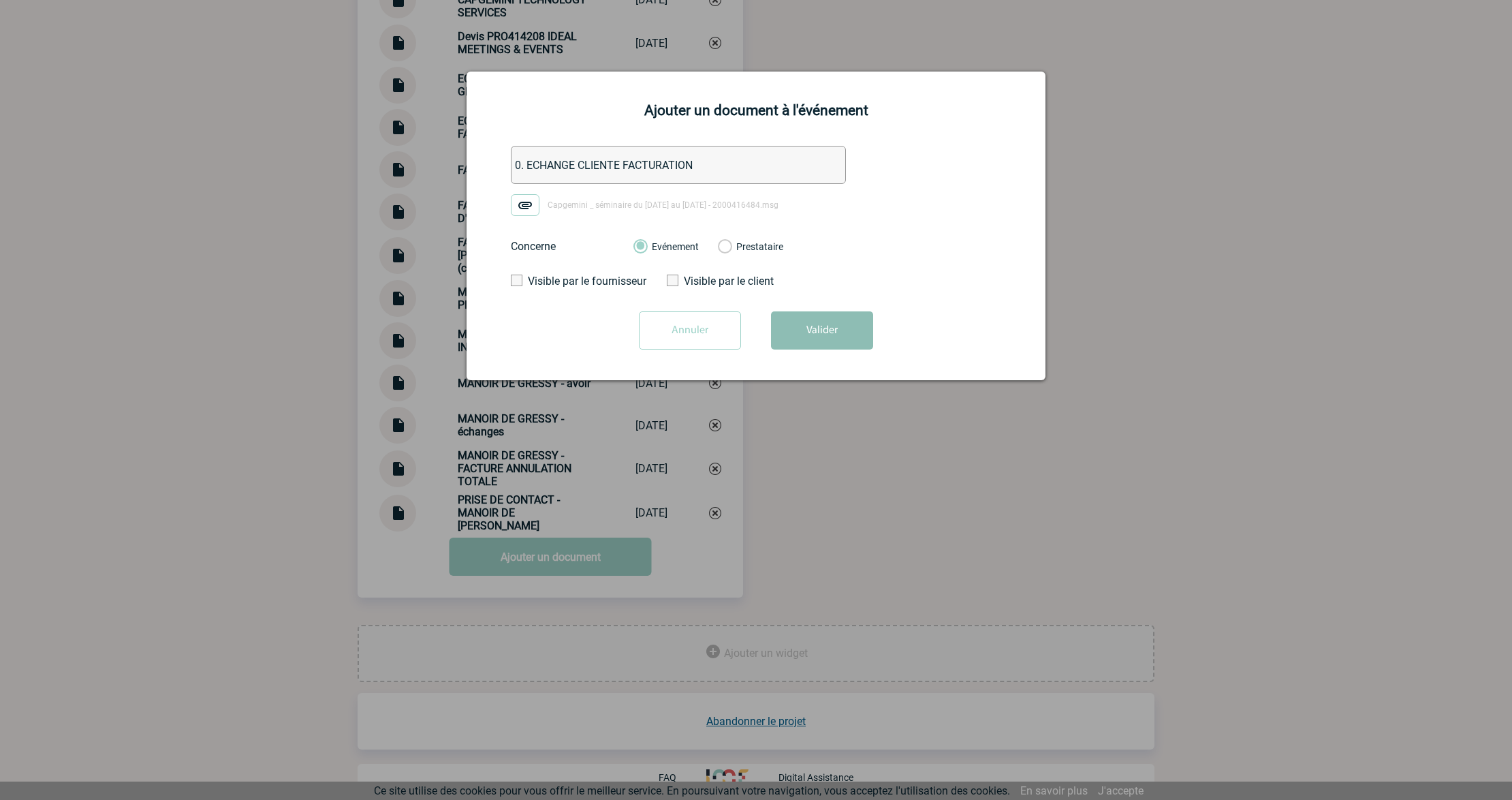
click at [806, 347] on button "Valider" at bounding box center [821, 330] width 102 height 38
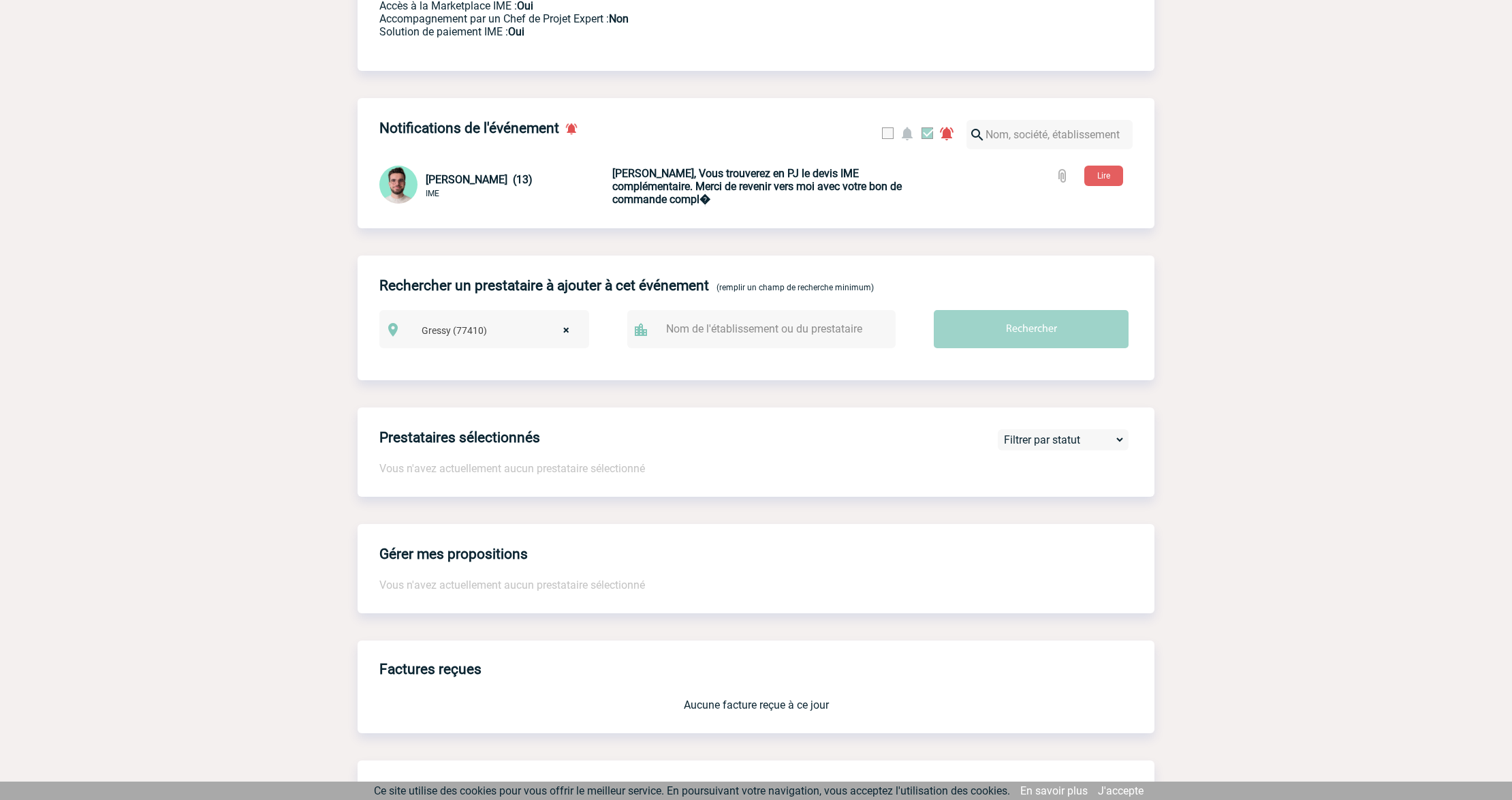
scroll to position [0, 0]
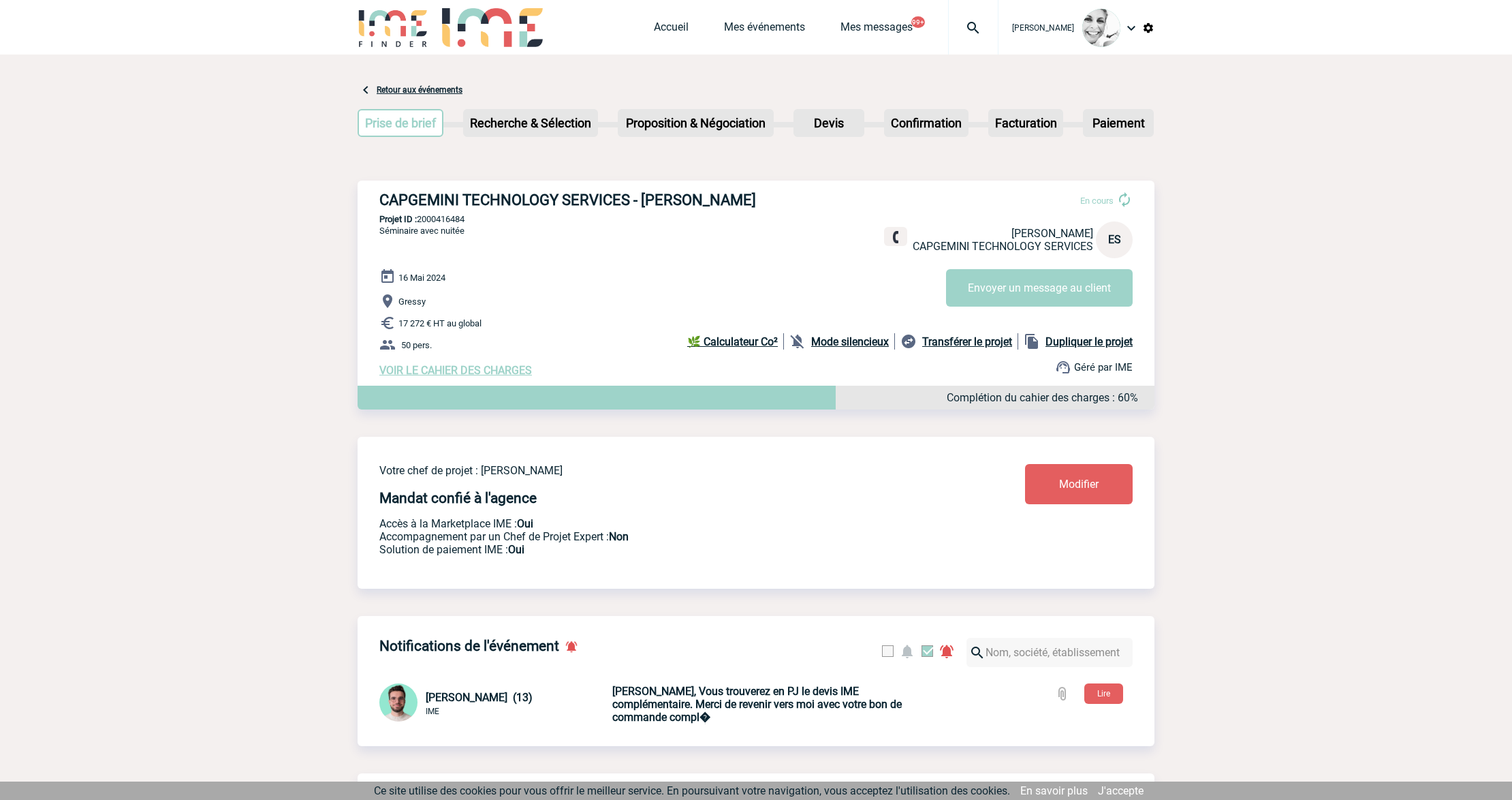
click at [980, 27] on img at bounding box center [973, 27] width 49 height 16
type input "2000425145"
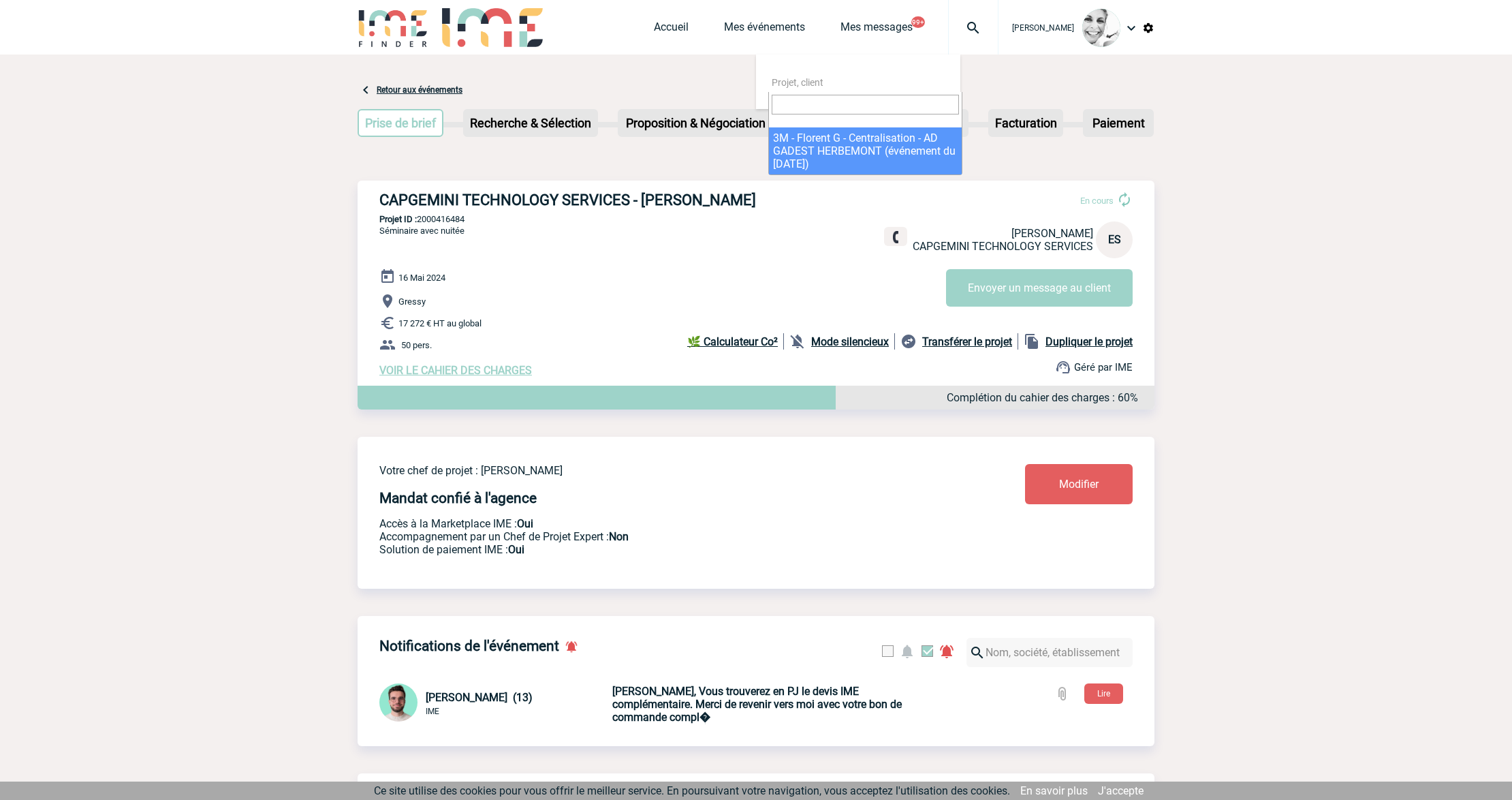
select select "24646"
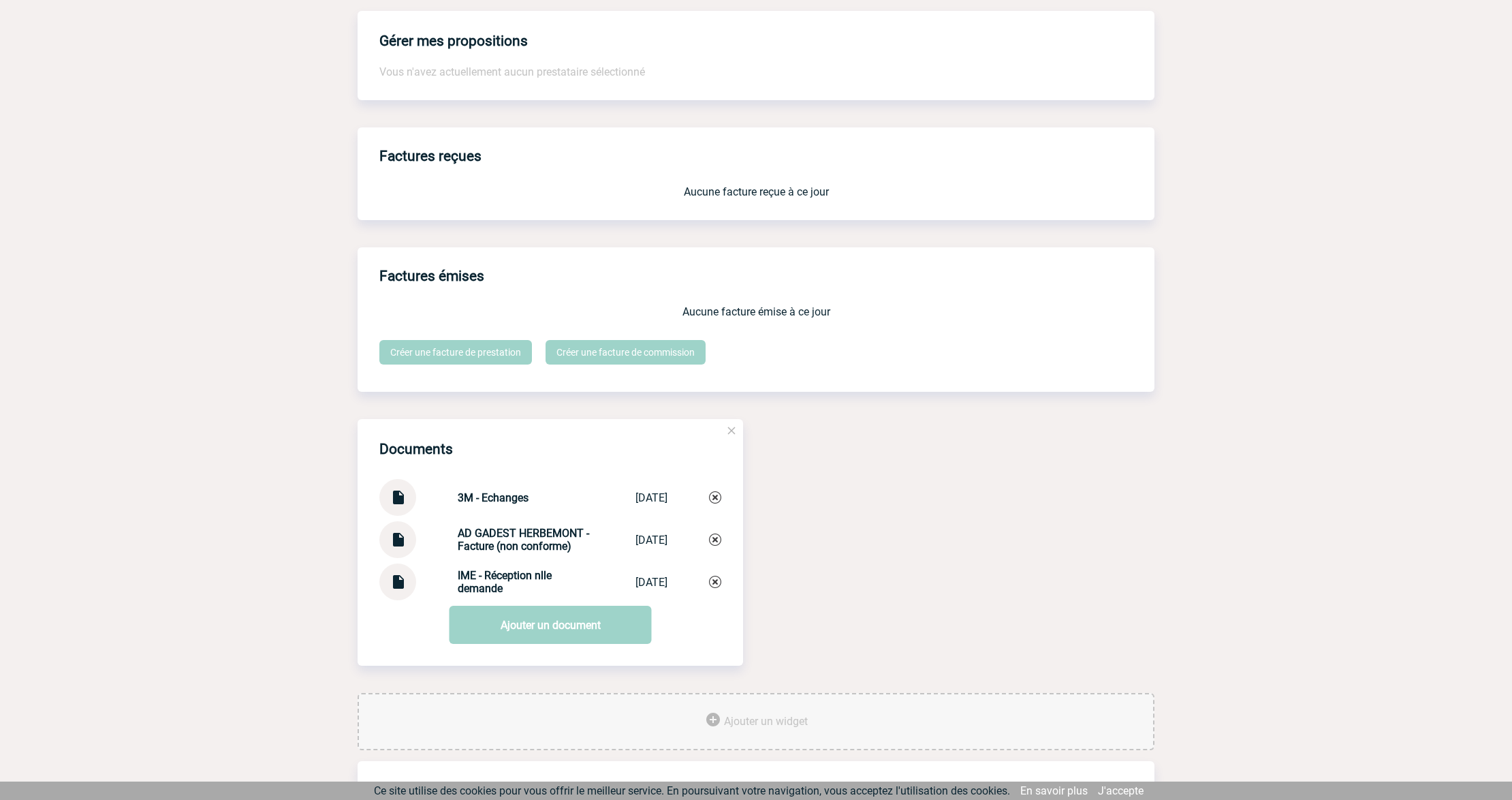
scroll to position [1090, 0]
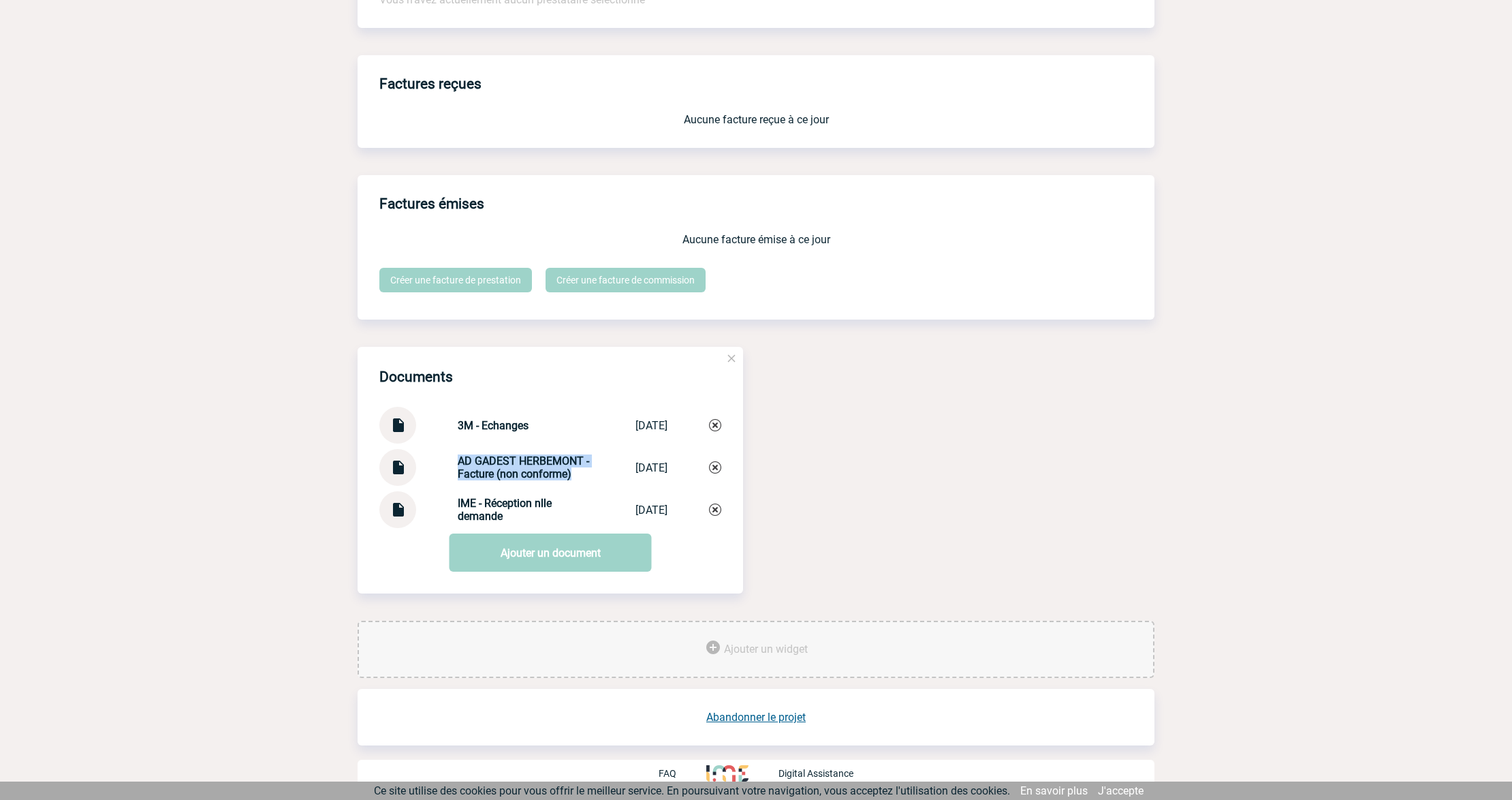
drag, startPoint x: 459, startPoint y: 478, endPoint x: 446, endPoint y: 462, distance: 20.6
click at [446, 462] on div "AD GADEST HERBEMONT - Facture (non conforme) AD GADEST HERBE... [DATE]" at bounding box center [550, 466] width 342 height 37
click at [532, 568] on link "Ajouter un document" at bounding box center [550, 552] width 203 height 38
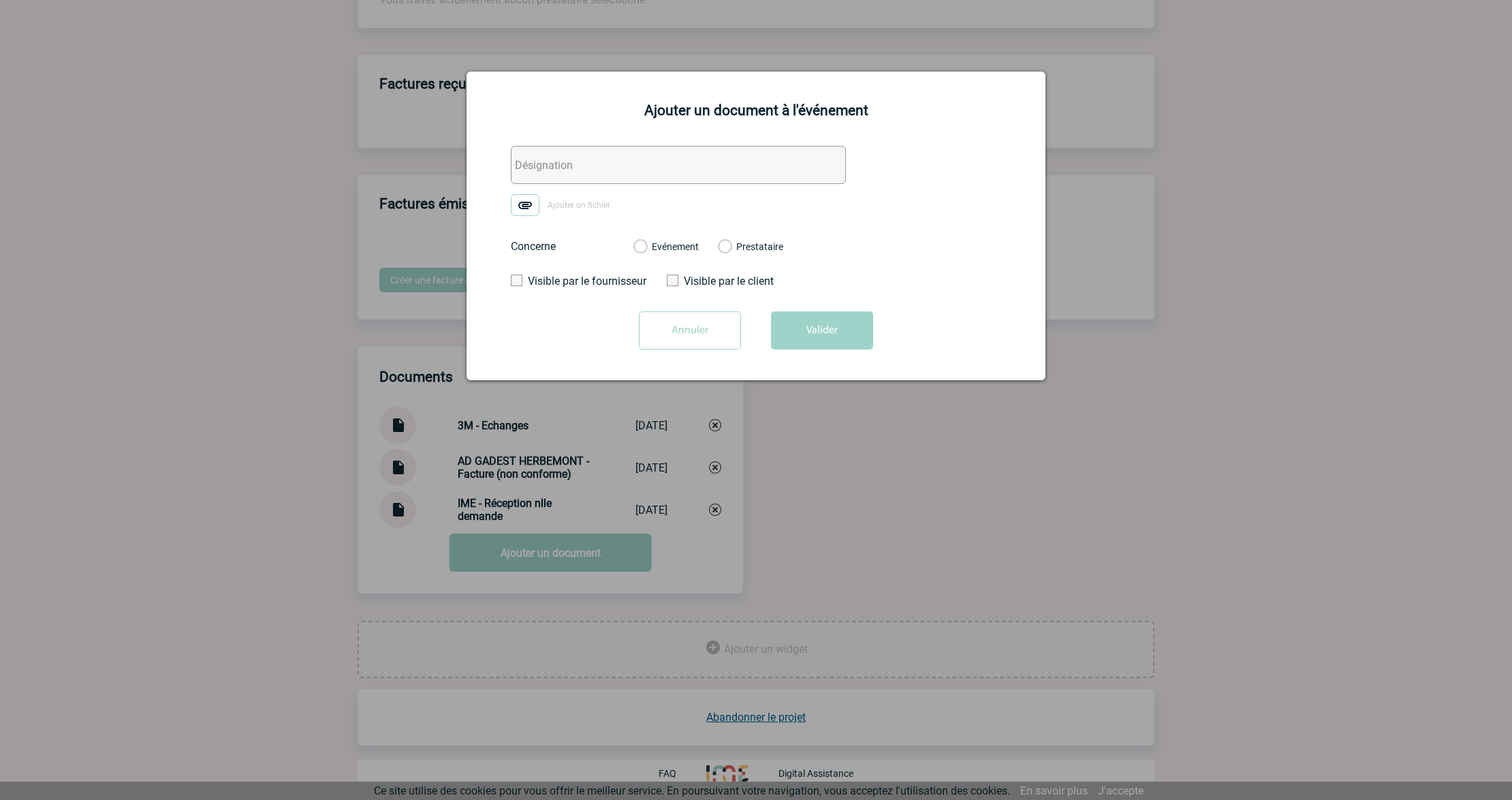
click at [600, 154] on input "text" at bounding box center [678, 165] width 335 height 38
paste input "AD GADEST HERBEMONT - Facture (non conforme)"
click at [687, 168] on input "AD GADEST HERBEMONT - Facture (non conforme)" at bounding box center [678, 165] width 335 height 38
type input "AD GADEST HERBEMONT - Facture V2 (conforme)"
click at [528, 208] on img at bounding box center [525, 204] width 28 height 22
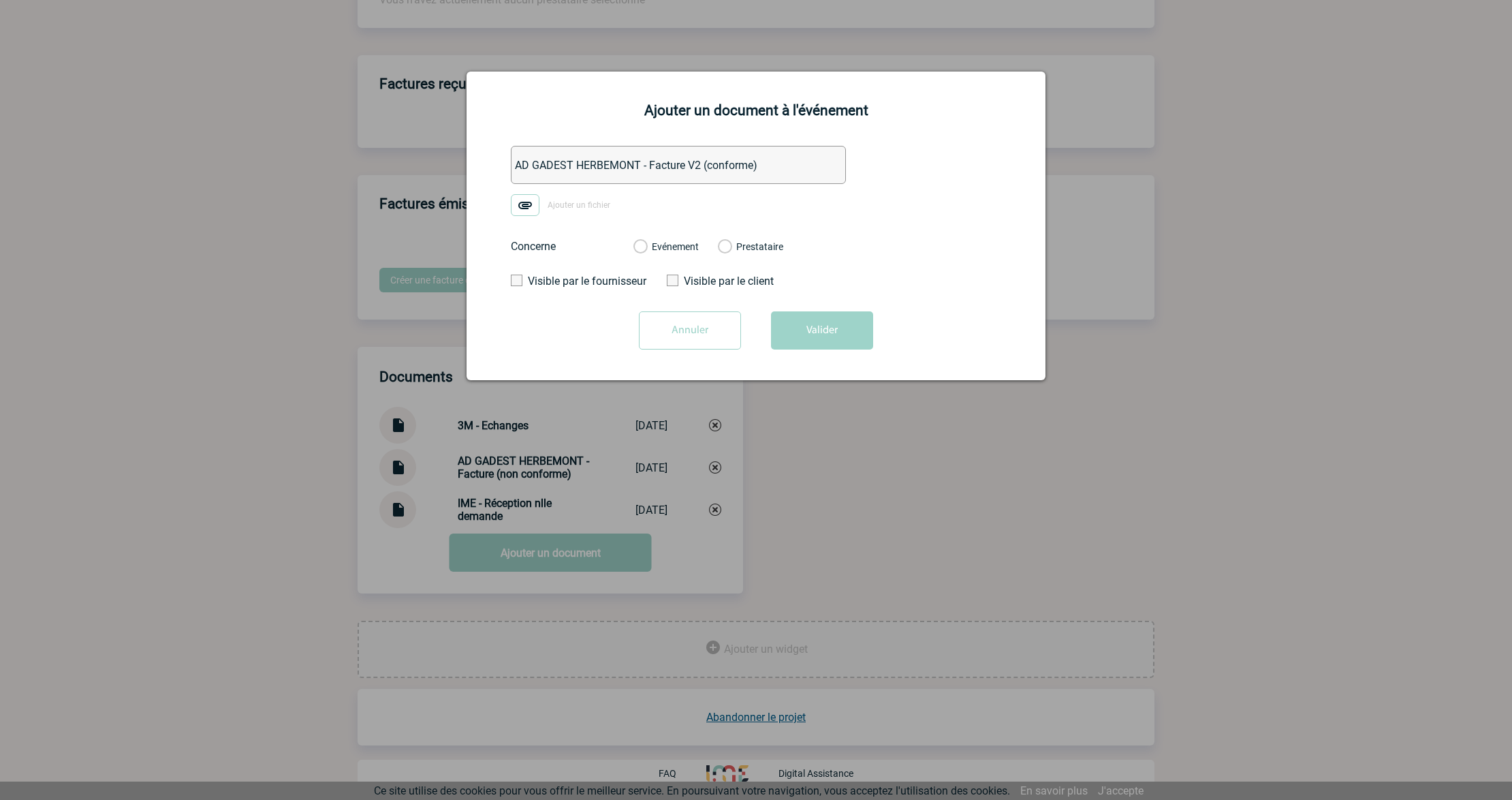
click at [0, 0] on input "Ajouter un fichier" at bounding box center [0, 0] width 0 height 0
click at [675, 256] on div "Evénement Prestataire" at bounding box center [708, 247] width 171 height 36
click at [702, 254] on div "Evénement Prestataire" at bounding box center [708, 247] width 171 height 36
click at [675, 253] on div "Evénement" at bounding box center [665, 246] width 65 height 13
drag, startPoint x: 682, startPoint y: 245, endPoint x: 776, endPoint y: 300, distance: 108.9
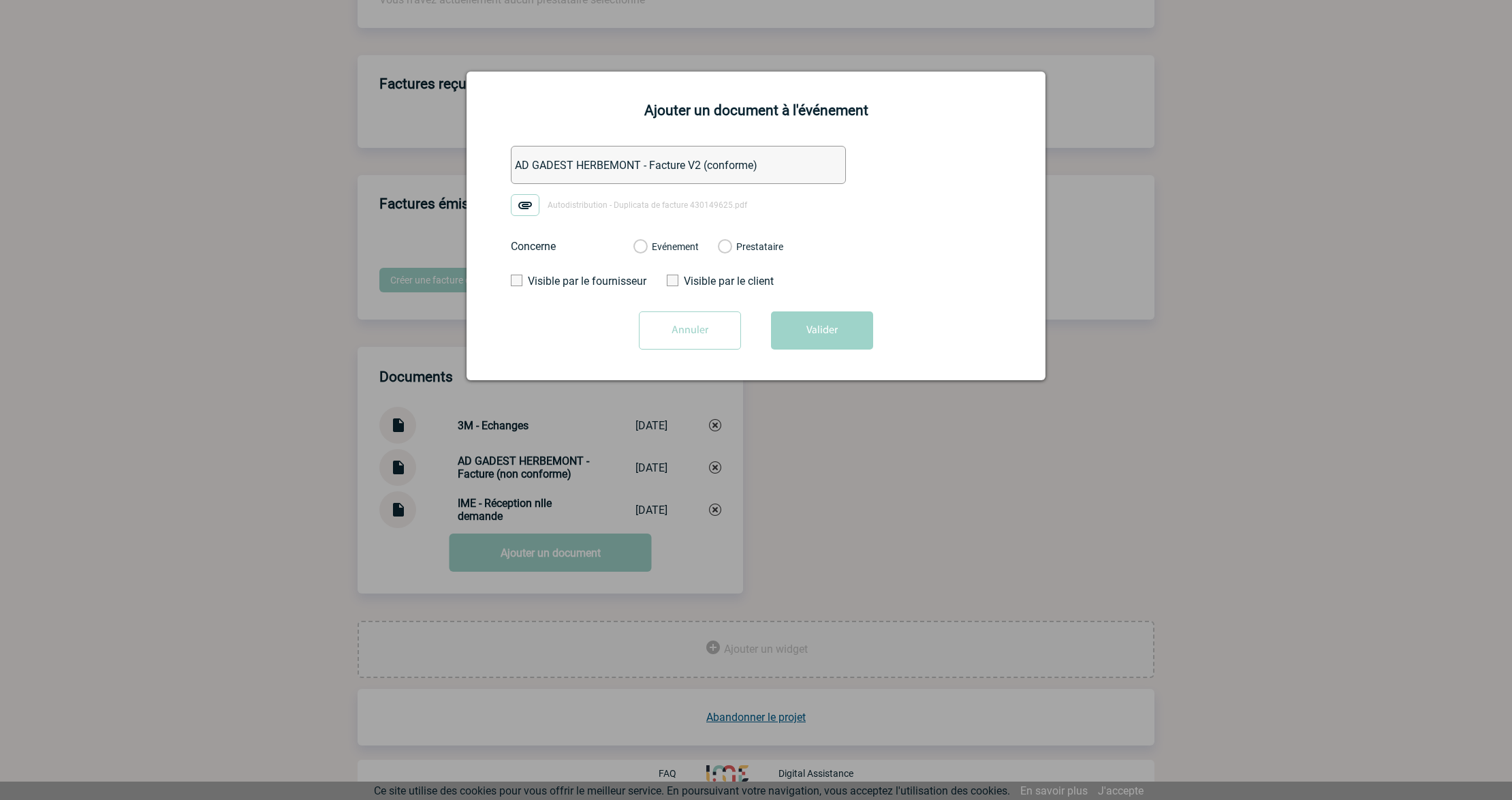
click at [646, 244] on label "Evénement" at bounding box center [640, 247] width 13 height 12
click at [0, 0] on input "Evénement" at bounding box center [0, 0] width 0 height 0
click at [798, 317] on button "Valider" at bounding box center [821, 330] width 102 height 38
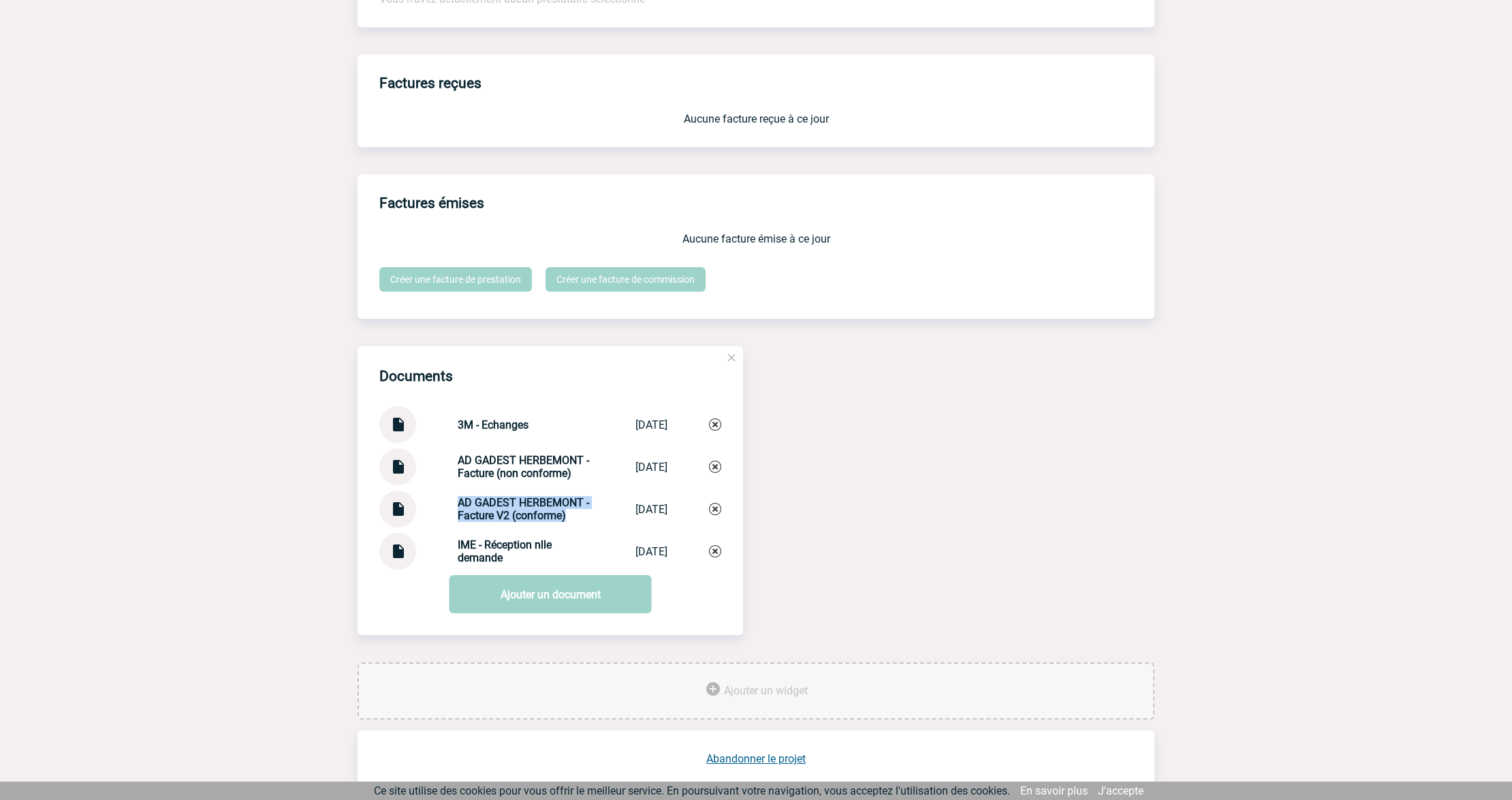
drag, startPoint x: 576, startPoint y: 513, endPoint x: 436, endPoint y: 499, distance: 140.7
click at [436, 499] on div "AD GADEST HERBEMONT - Facture V2 (conforme) AD GADEST HERBE... 02/09/2025" at bounding box center [550, 509] width 342 height 37
copy strong "AD GADEST HERBEMONT - Facture V2 (conforme)"
click at [518, 606] on link "Ajouter un document" at bounding box center [550, 594] width 203 height 38
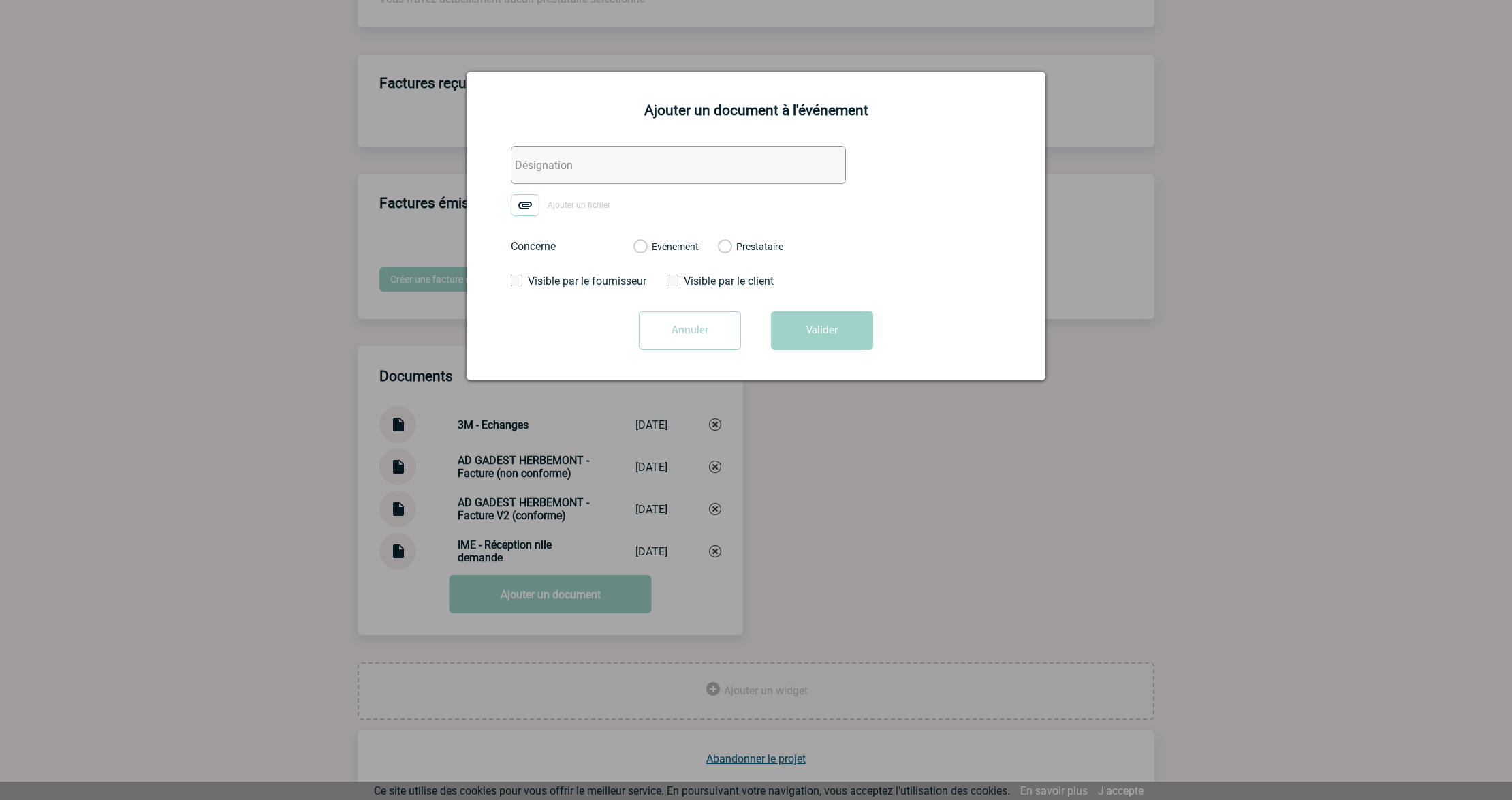
drag, startPoint x: 578, startPoint y: 156, endPoint x: 660, endPoint y: 173, distance: 83.7
click at [578, 156] on input "text" at bounding box center [678, 165] width 335 height 38
paste input "AD GADEST HERBEMONT - Facture V2 (conforme)"
drag, startPoint x: 649, startPoint y: 164, endPoint x: 851, endPoint y: 165, distance: 202.0
click at [851, 165] on form "AD GADEST HERBEMONT - Facture V2 (conforme) Ajouter un fichier Concerne Evéneme…" at bounding box center [756, 253] width 545 height 214
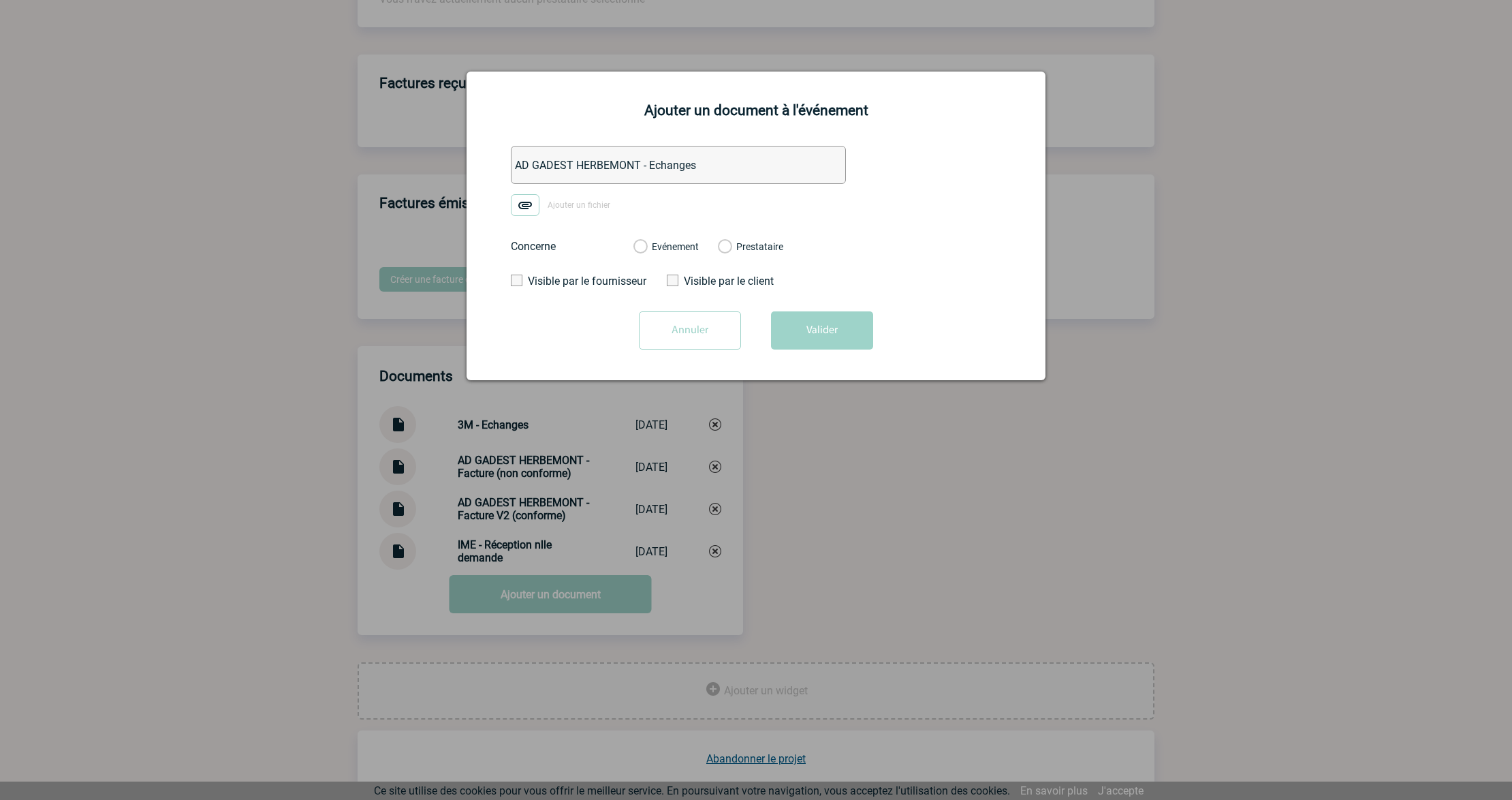
type input "AD GADEST HERBEMONT - Echanges"
click at [524, 208] on img at bounding box center [525, 204] width 28 height 22
click at [0, 0] on input "Ajouter un fichier" at bounding box center [0, 0] width 0 height 0
click at [646, 250] on label "Evénement" at bounding box center [640, 247] width 13 height 12
click at [0, 0] on input "Evénement" at bounding box center [0, 0] width 0 height 0
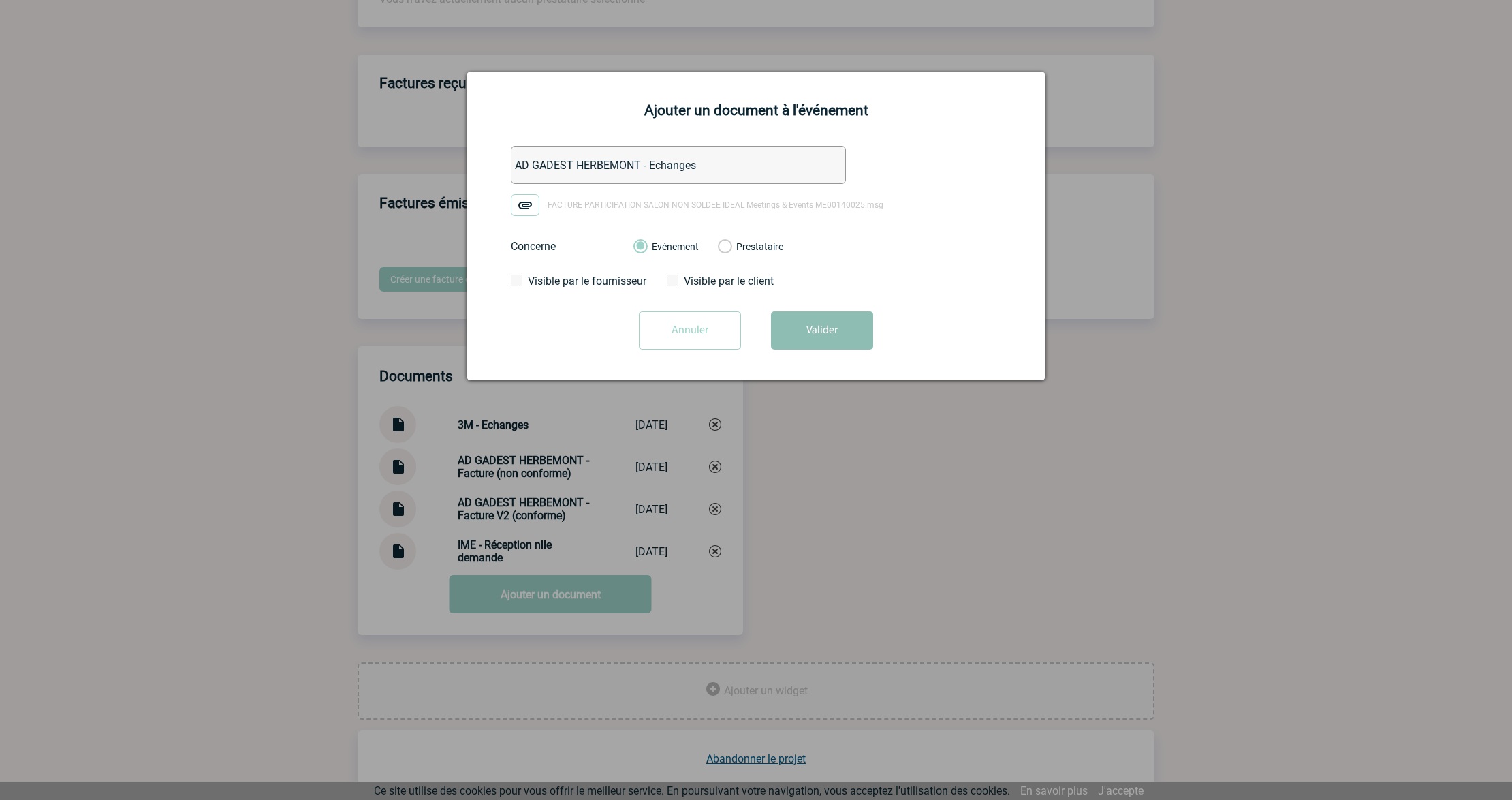
click at [815, 327] on button "Valider" at bounding box center [821, 330] width 102 height 38
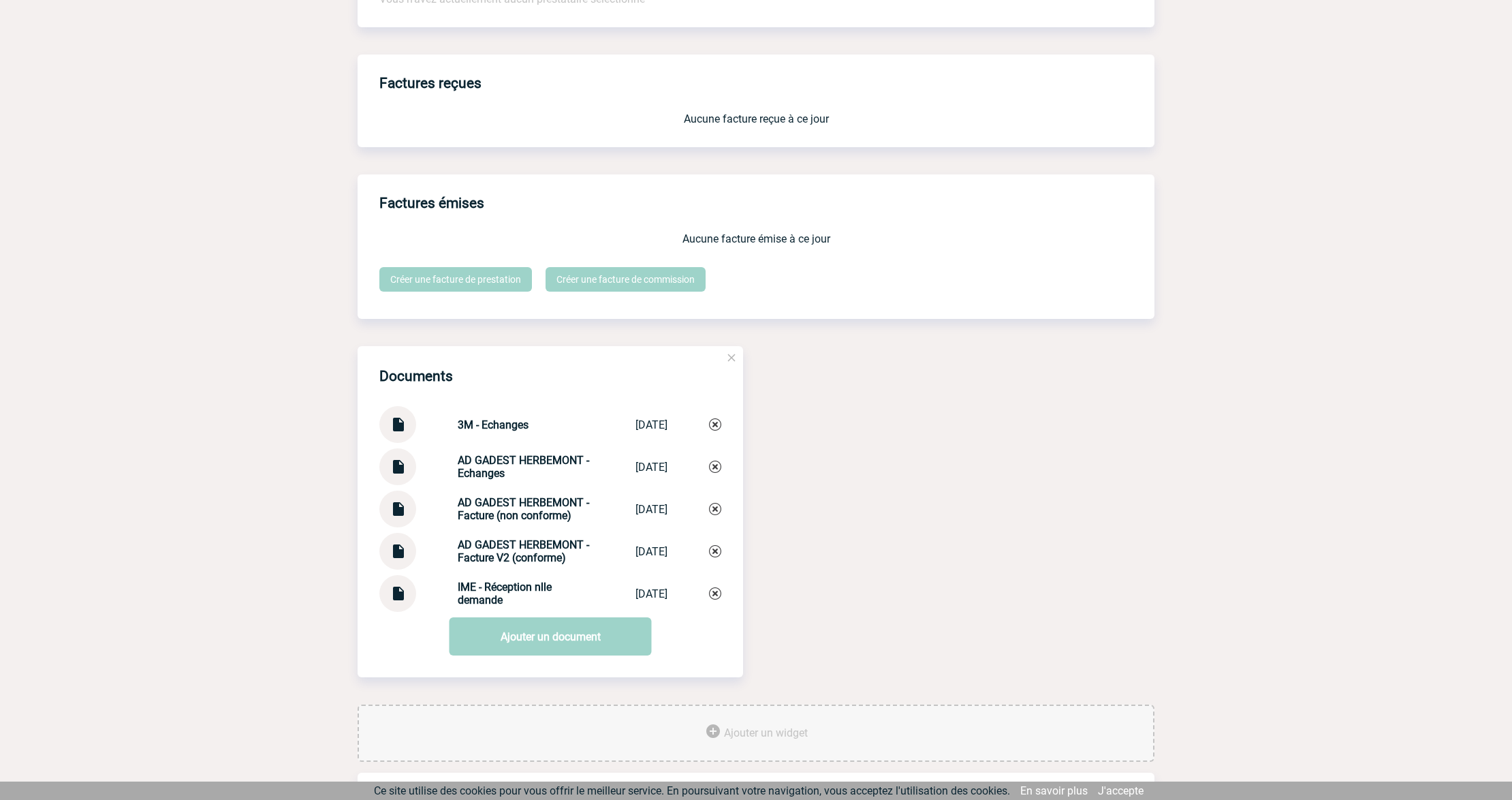
click at [400, 428] on img at bounding box center [398, 419] width 18 height 26
drag, startPoint x: 450, startPoint y: 429, endPoint x: 437, endPoint y: 453, distance: 27.3
click at [393, 429] on div "3M - Echanges 3M - Echanges 13/08/2025" at bounding box center [550, 424] width 342 height 37
click at [537, 432] on div "3M - Echanges" at bounding box center [526, 425] width 137 height 13
drag, startPoint x: 525, startPoint y: 432, endPoint x: 451, endPoint y: 433, distance: 74.0
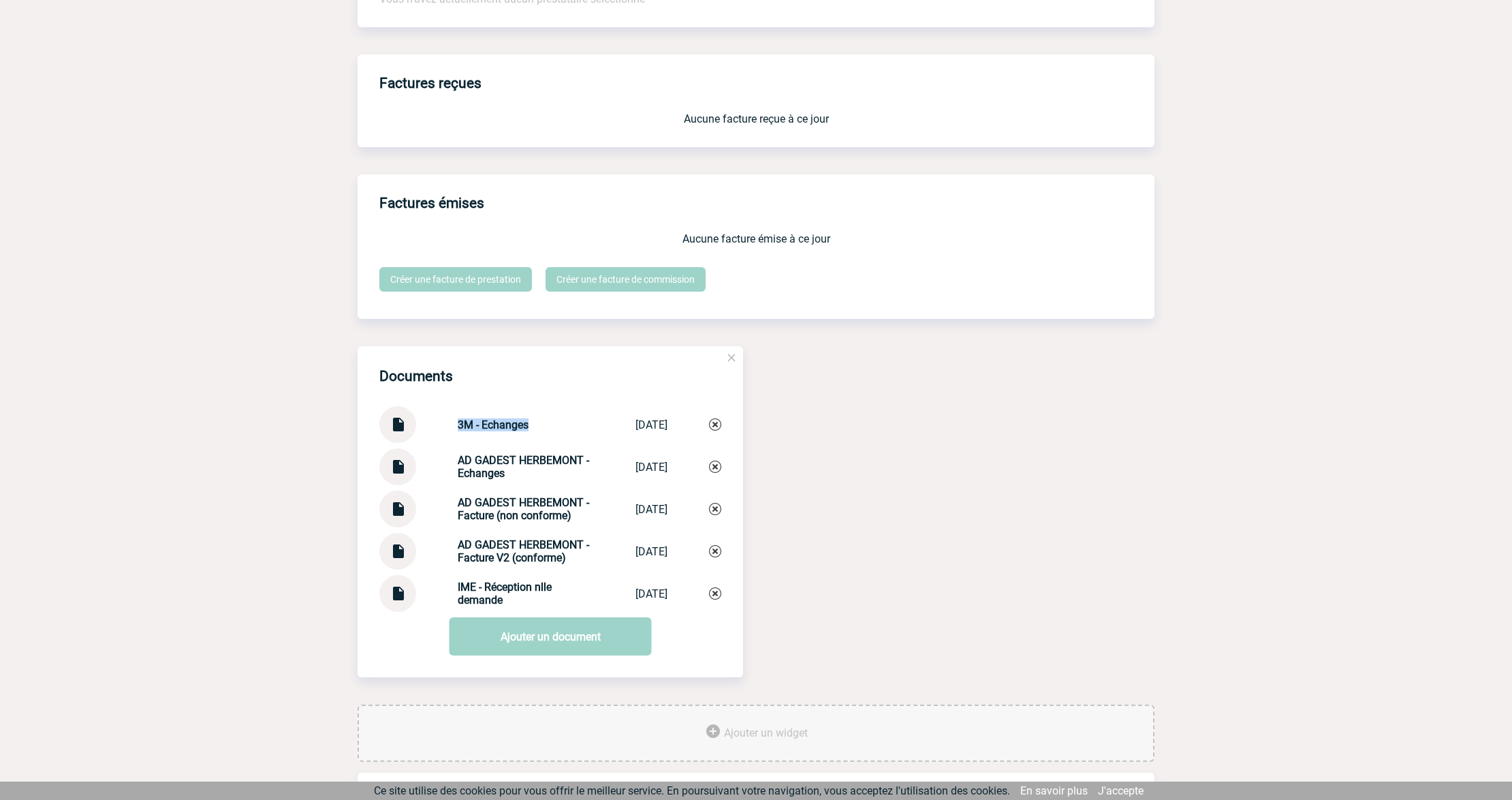
click at [458, 432] on div "3M - Echanges" at bounding box center [526, 425] width 137 height 13
copy strong "3M - Echanges"
click at [708, 429] on div "3M - Echanges 3M - Echanges 13/08/2025" at bounding box center [550, 424] width 342 height 37
click at [719, 426] on img at bounding box center [715, 424] width 12 height 12
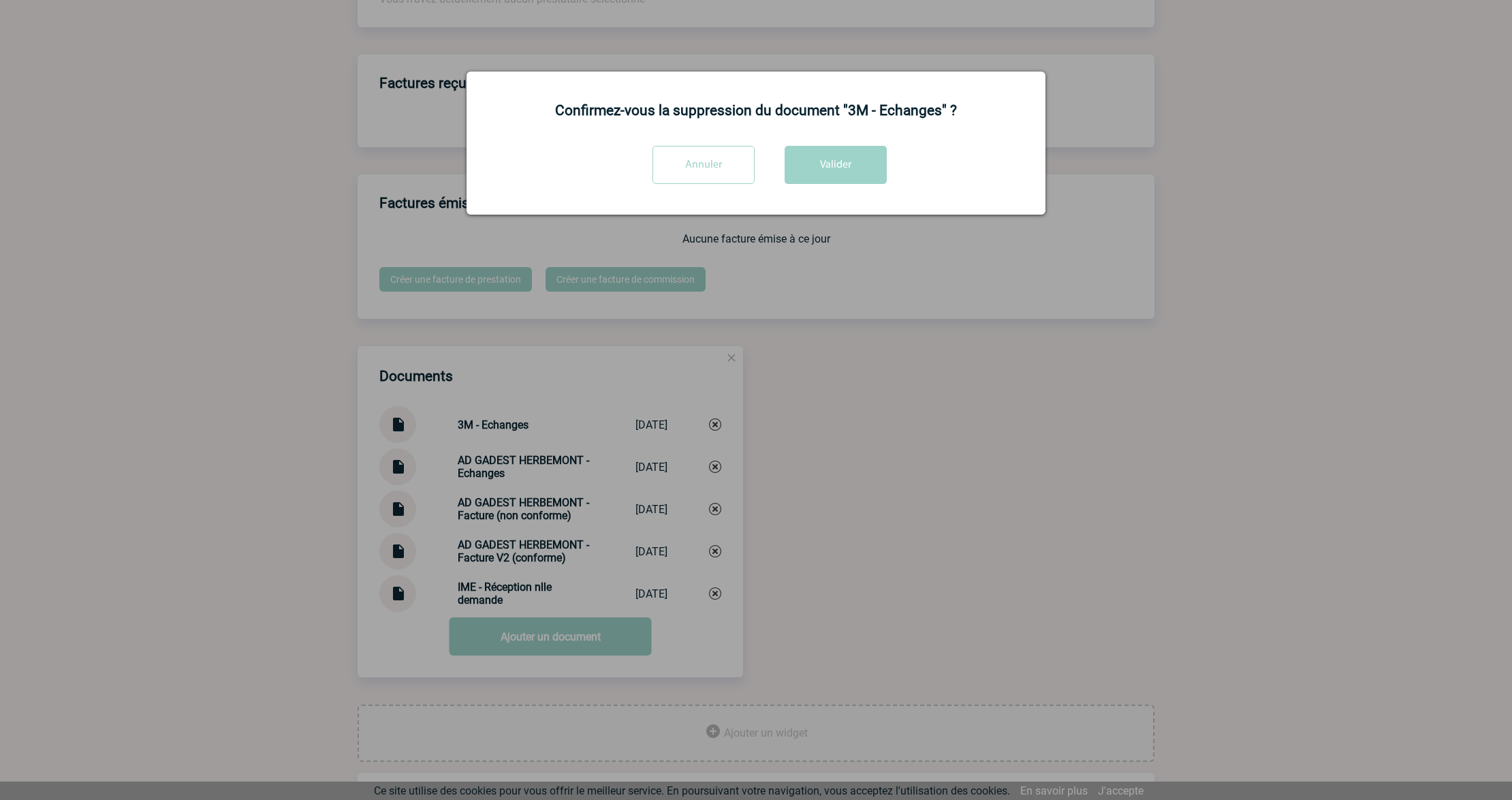
drag, startPoint x: 835, startPoint y: 170, endPoint x: 806, endPoint y: 339, distance: 171.5
click at [835, 170] on button "Valider" at bounding box center [836, 165] width 102 height 38
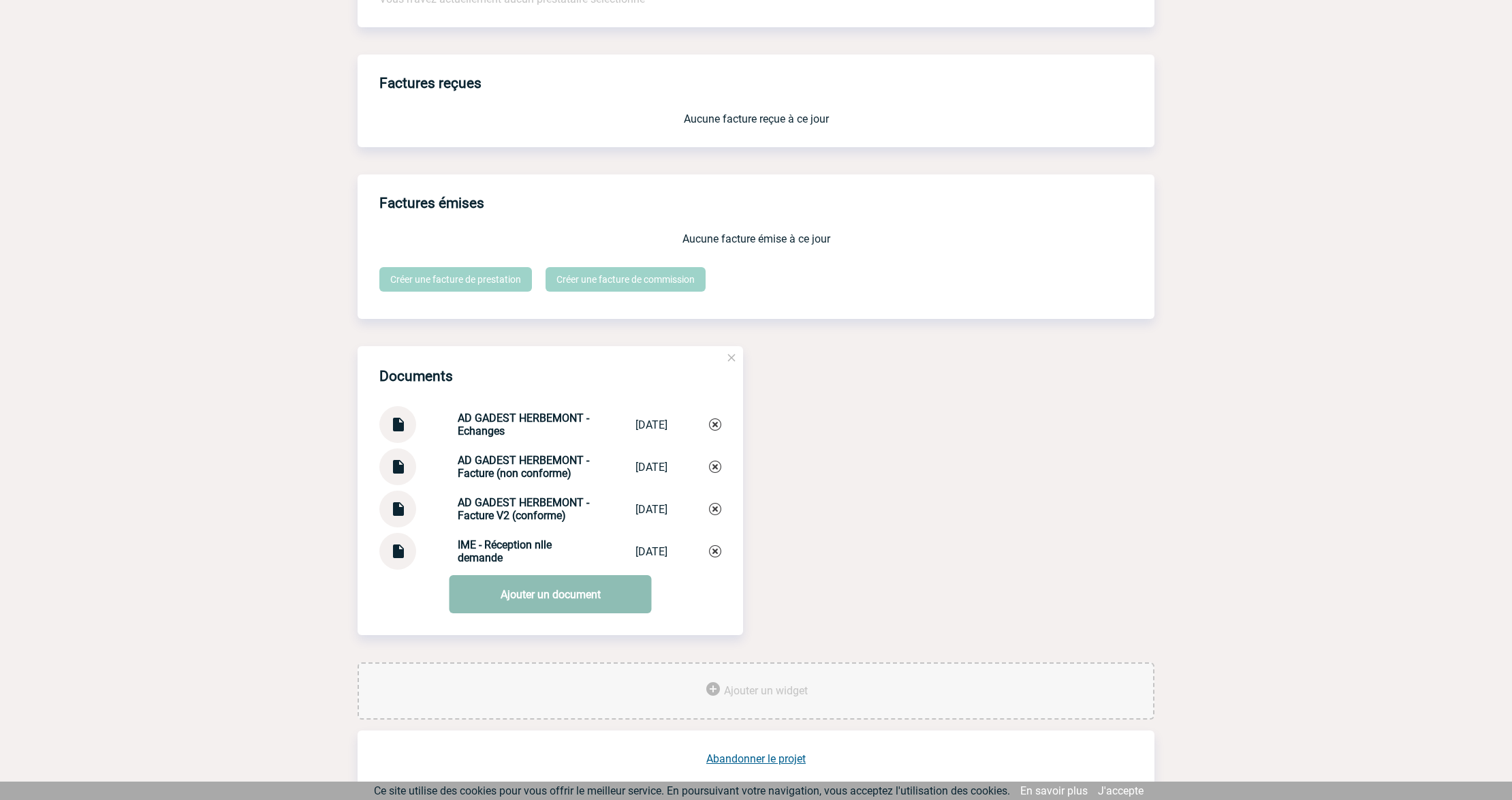
click at [540, 596] on link "Ajouter un document" at bounding box center [550, 594] width 203 height 38
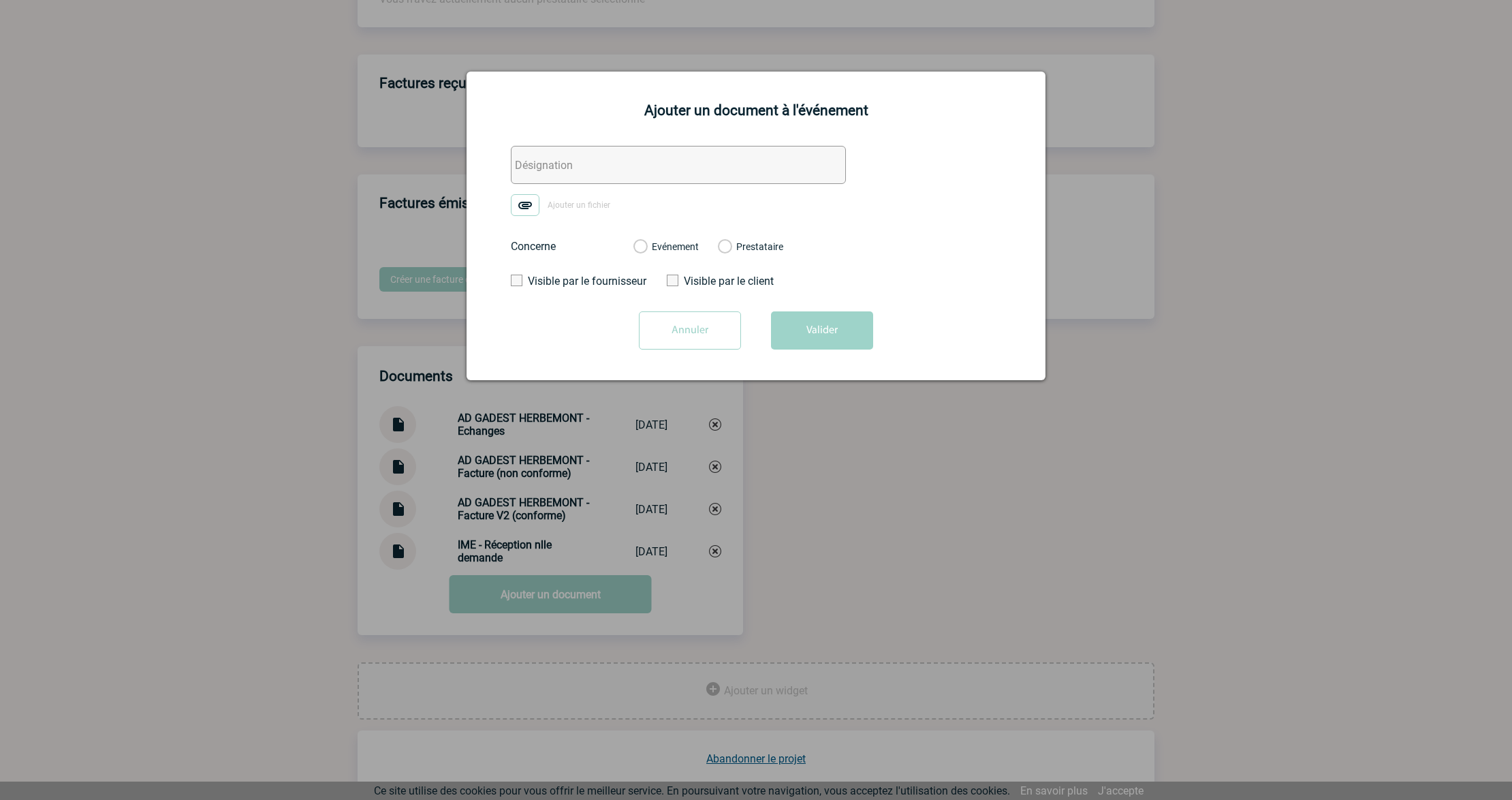
drag, startPoint x: 610, startPoint y: 169, endPoint x: 599, endPoint y: 167, distance: 11.2
click at [609, 169] on input "text" at bounding box center [678, 165] width 335 height 38
paste input "3M - Echanges"
type input "3M - Echanges"
click at [534, 203] on img at bounding box center [525, 204] width 28 height 22
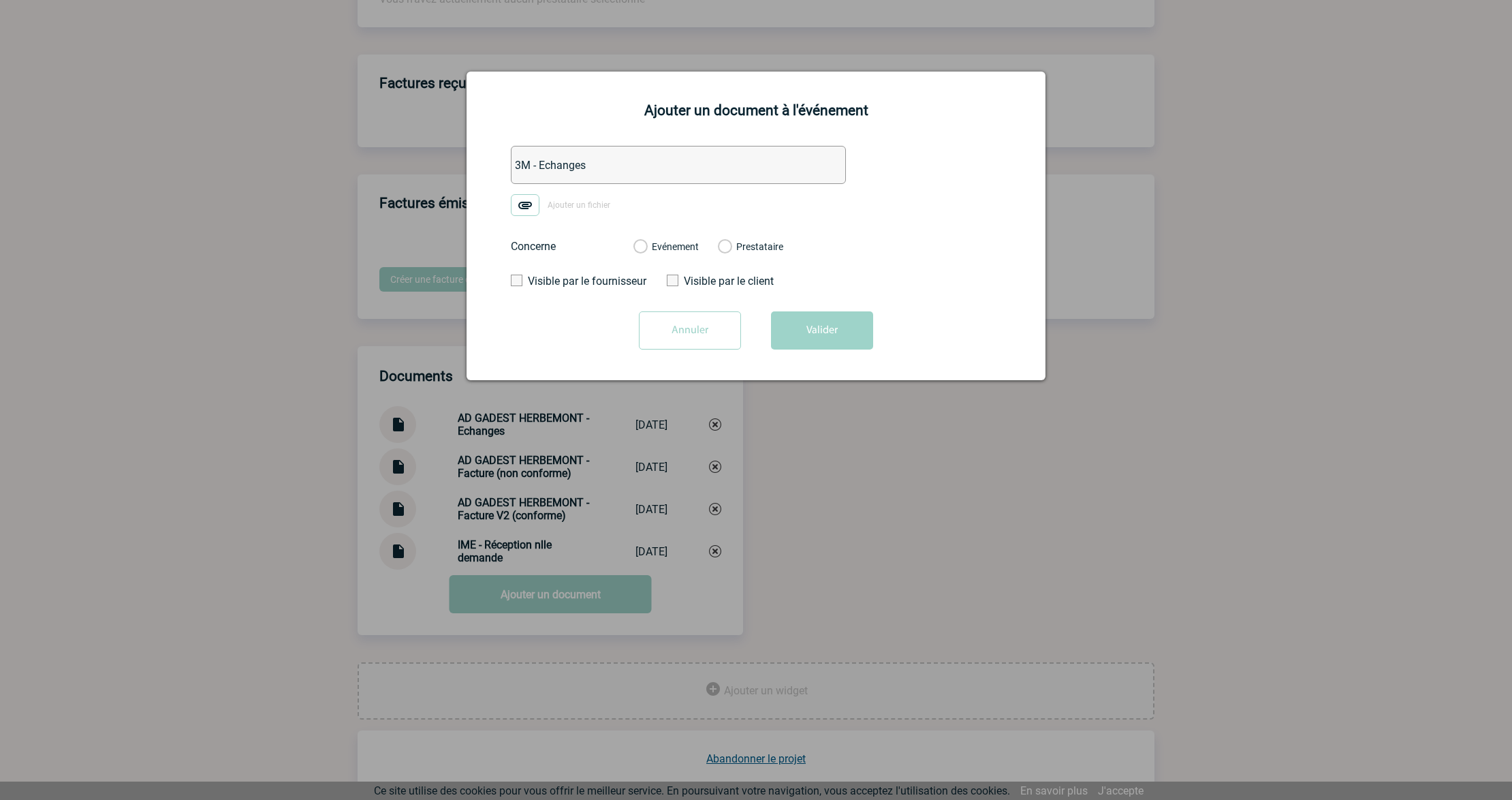
click at [0, 0] on input "Ajouter un fichier" at bounding box center [0, 0] width 0 height 0
click at [690, 253] on div "Evénement Prestataire" at bounding box center [708, 247] width 171 height 36
click at [646, 249] on label "Evénement" at bounding box center [640, 247] width 13 height 12
click at [0, 0] on input "Evénement" at bounding box center [0, 0] width 0 height 0
click at [791, 335] on button "Valider" at bounding box center [821, 330] width 102 height 38
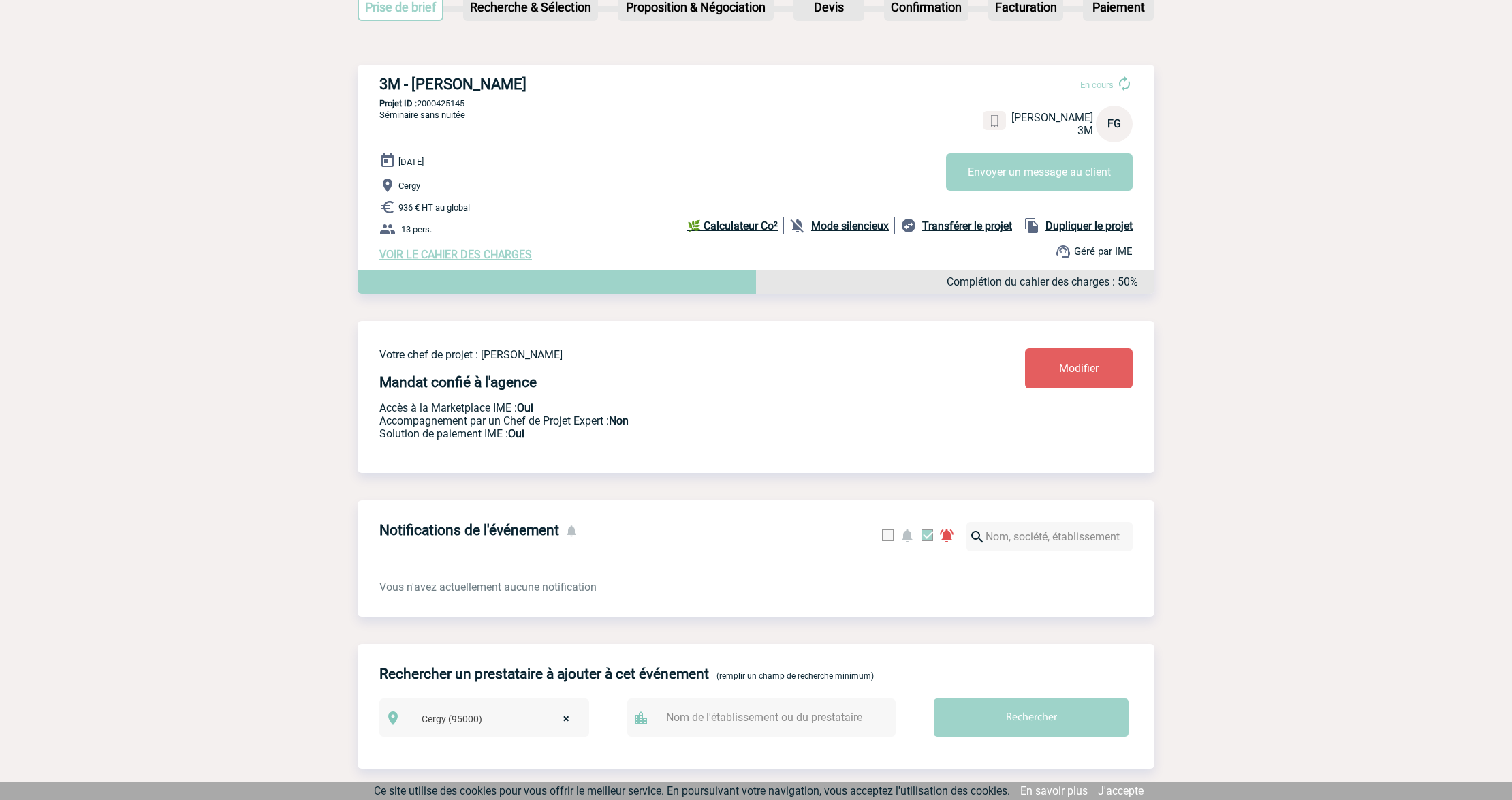
scroll to position [0, 0]
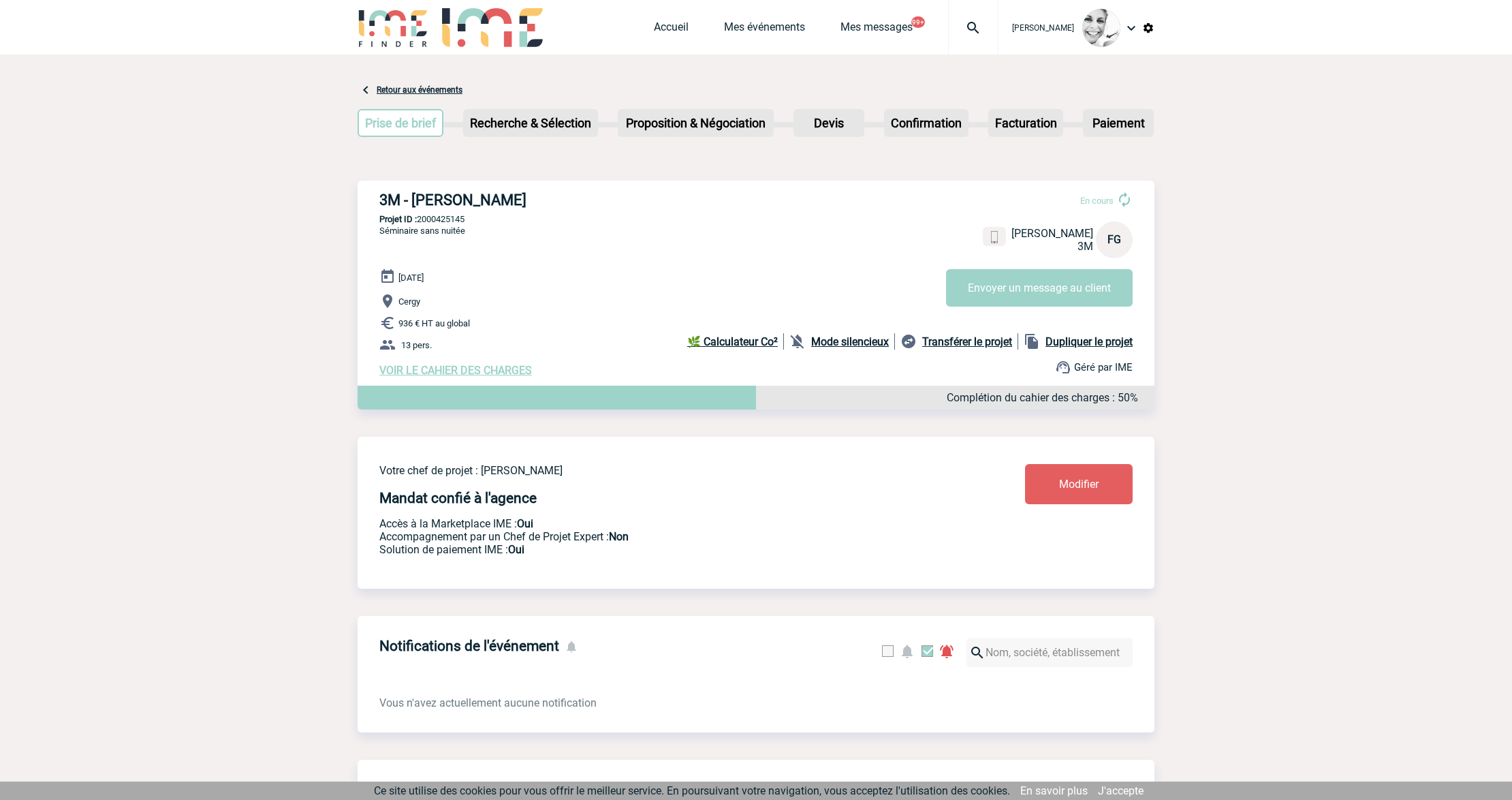
click at [980, 31] on img at bounding box center [973, 27] width 49 height 16
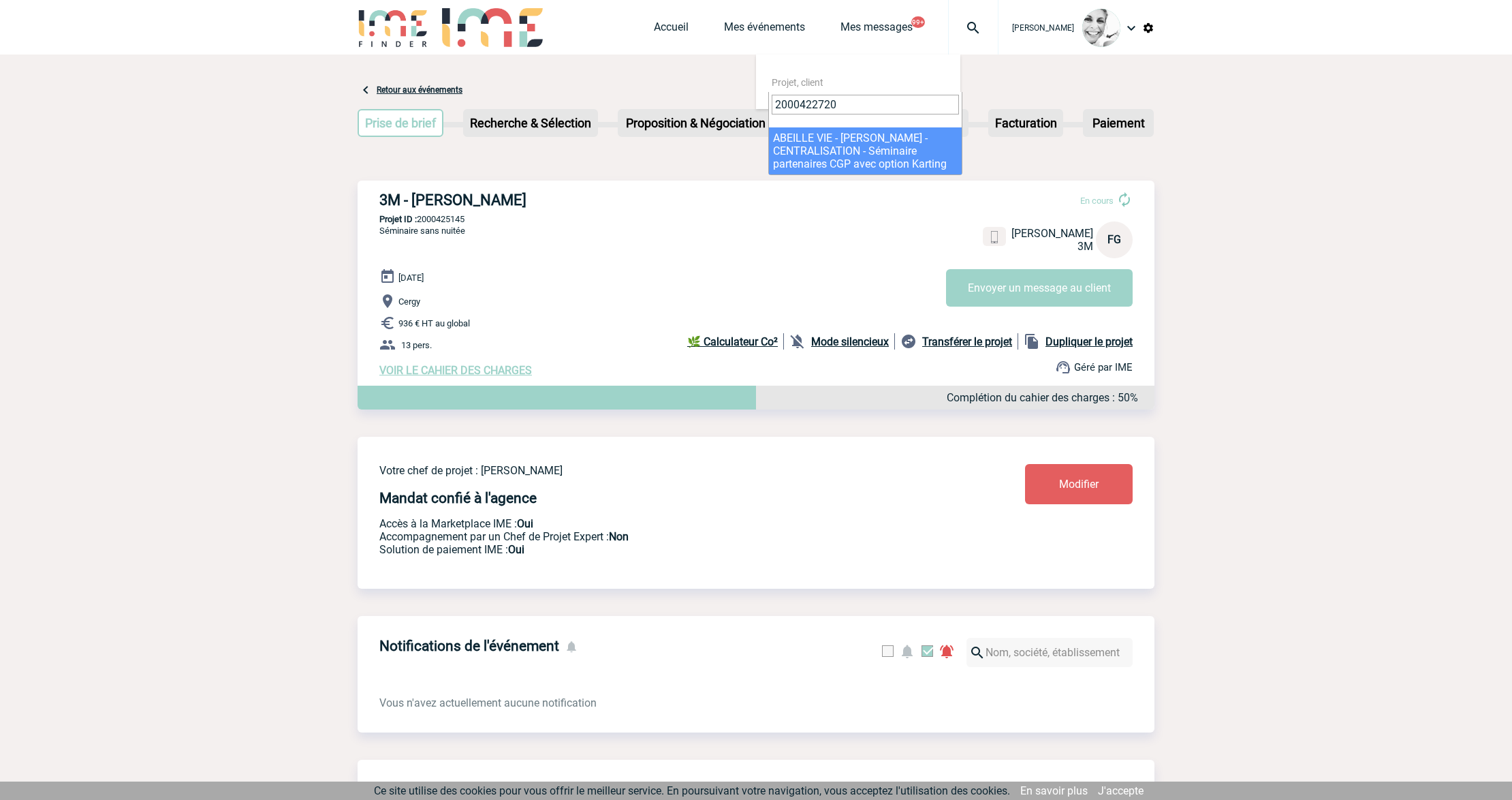
type input "2000422720"
select select "22221"
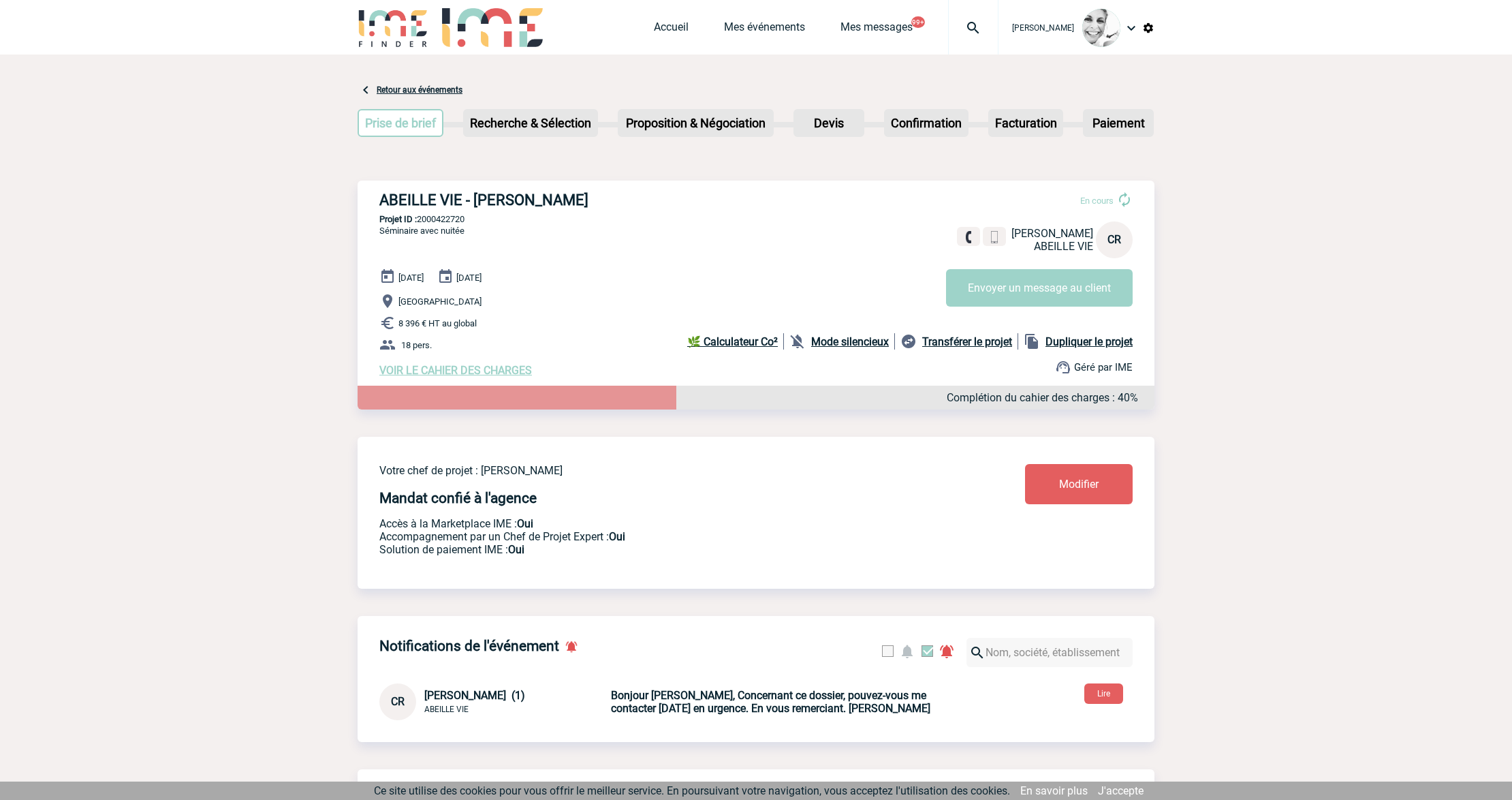
click at [1019, 259] on div "En cours [PERSON_NAME] ABEILLE VIE CR Envoyer un message au client" at bounding box center [1045, 244] width 198 height 126
click at [1019, 284] on button "Envoyer un message au client" at bounding box center [1039, 288] width 187 height 38
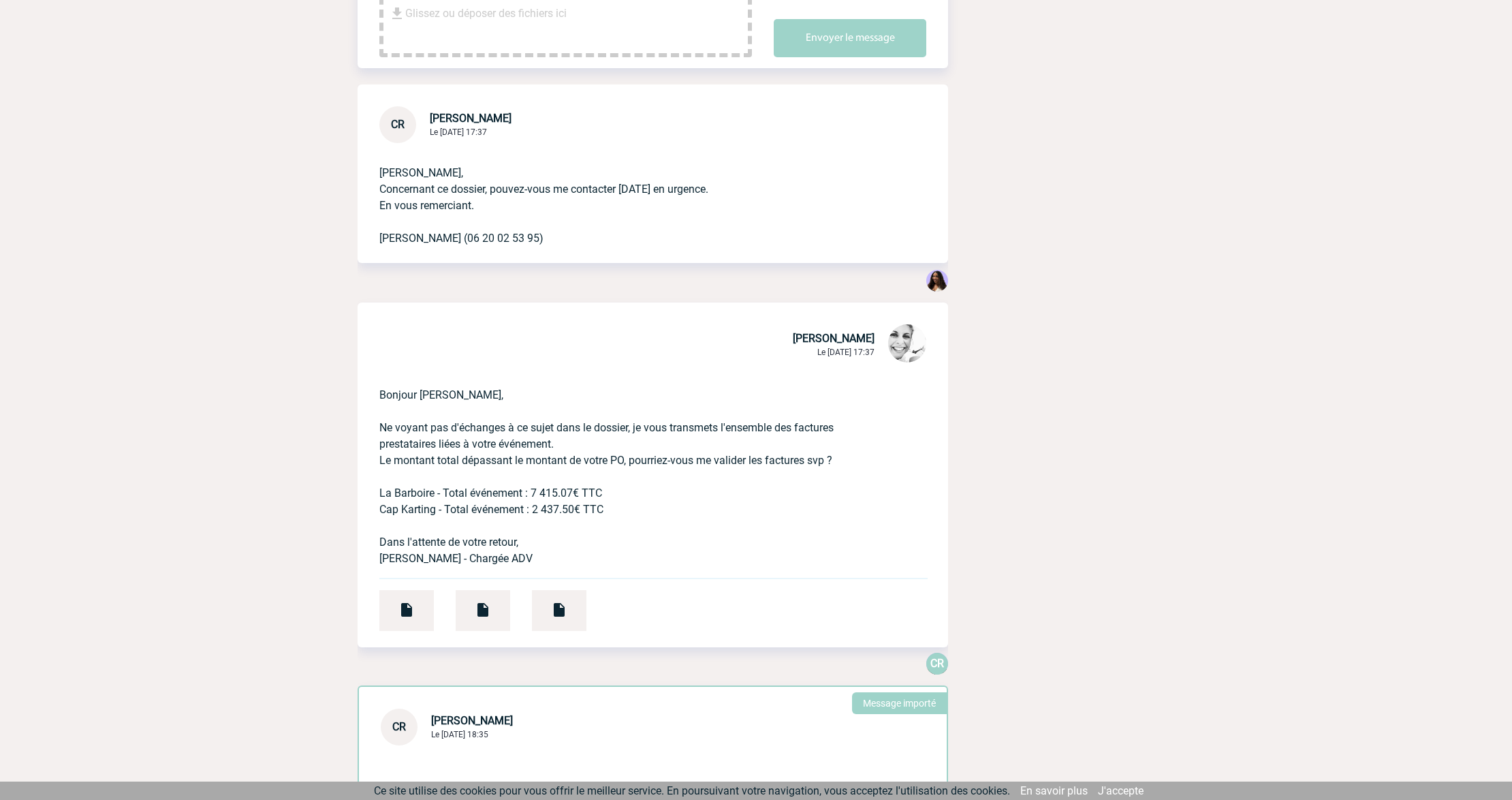
scroll to position [363, 0]
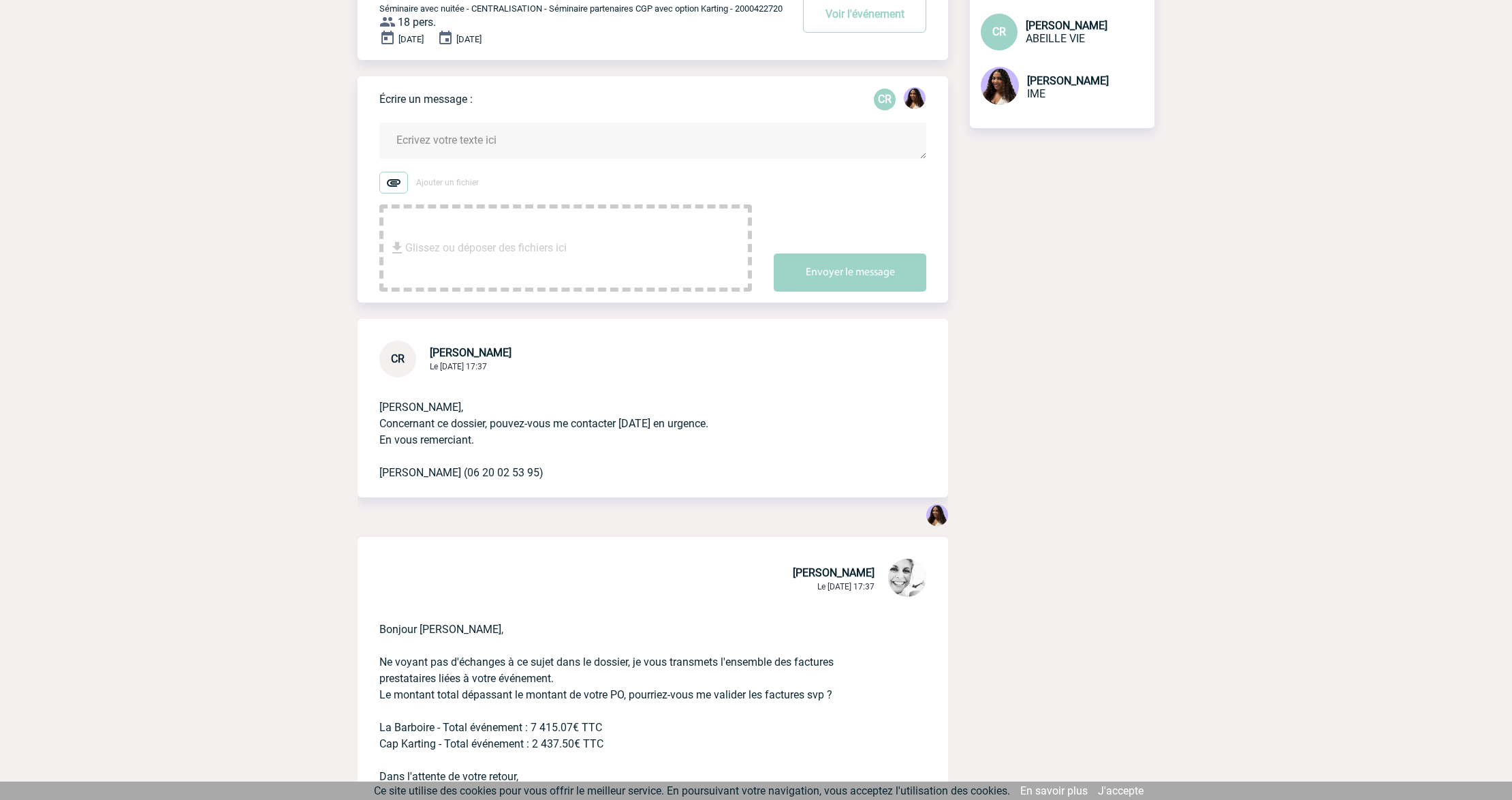
scroll to position [0, 0]
